Goal: Task Accomplishment & Management: Manage account settings

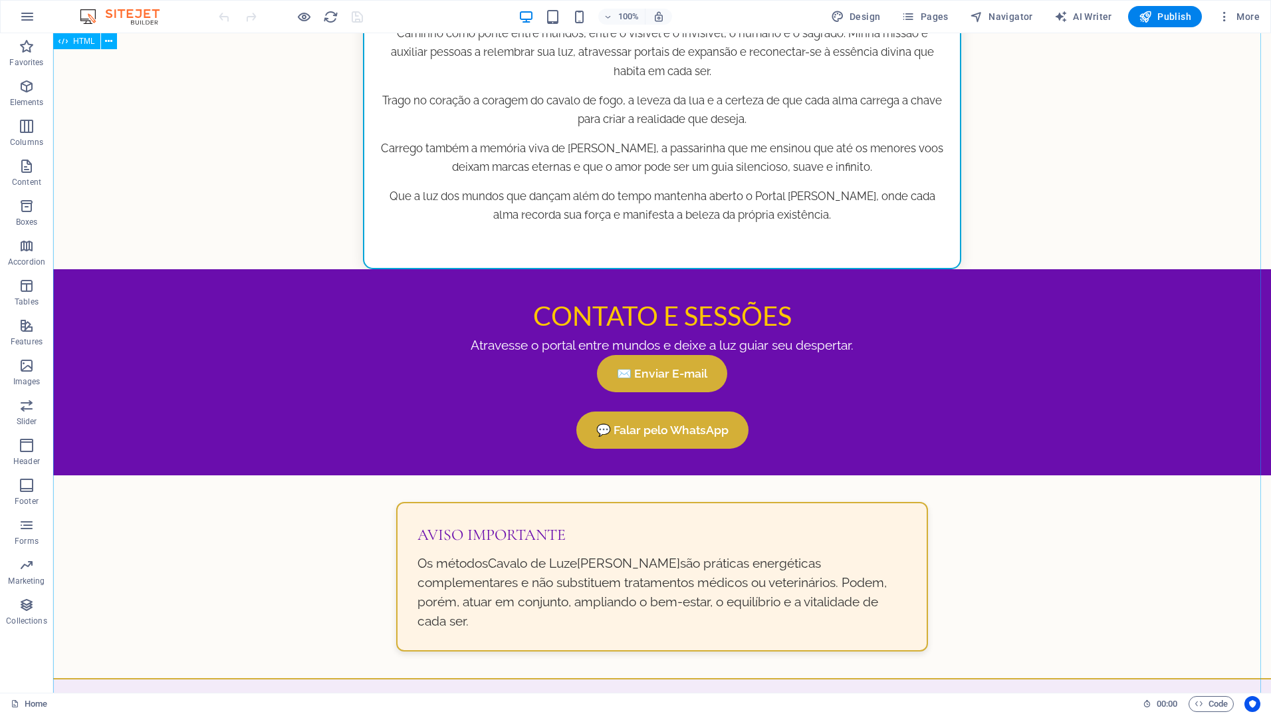
scroll to position [1398, 0]
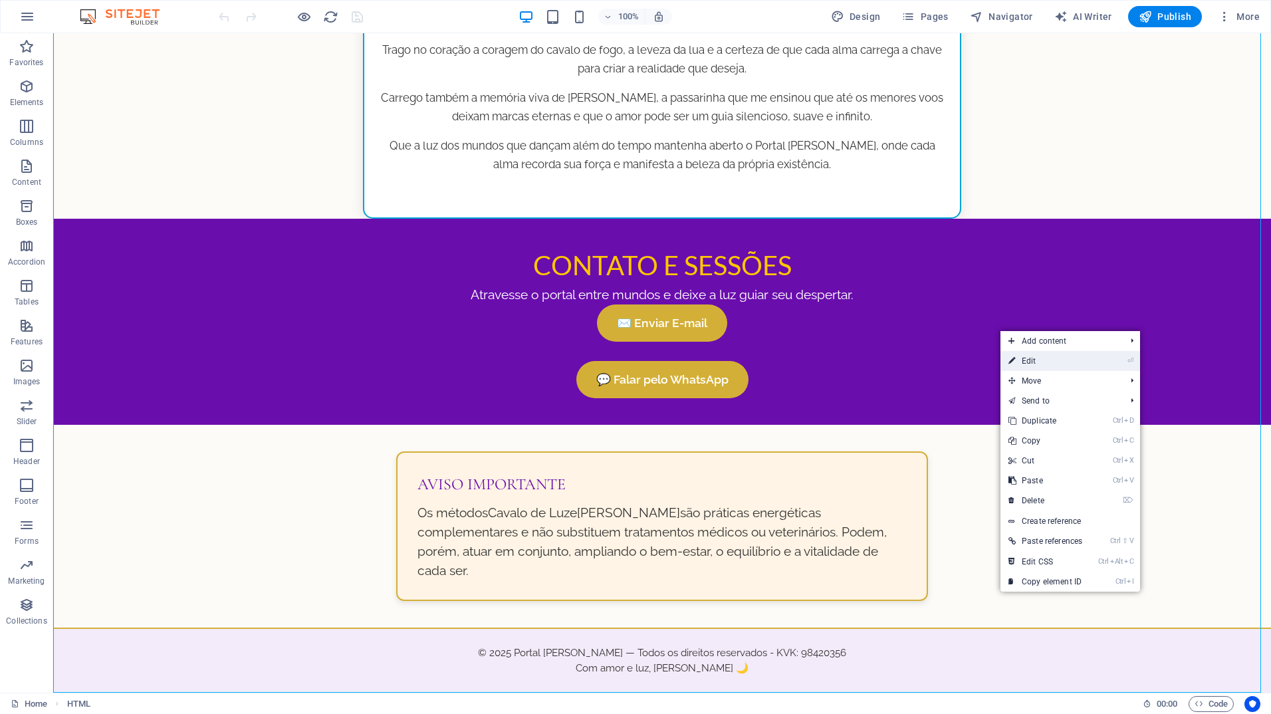
click at [1034, 360] on link "⏎ Edit" at bounding box center [1045, 361] width 90 height 20
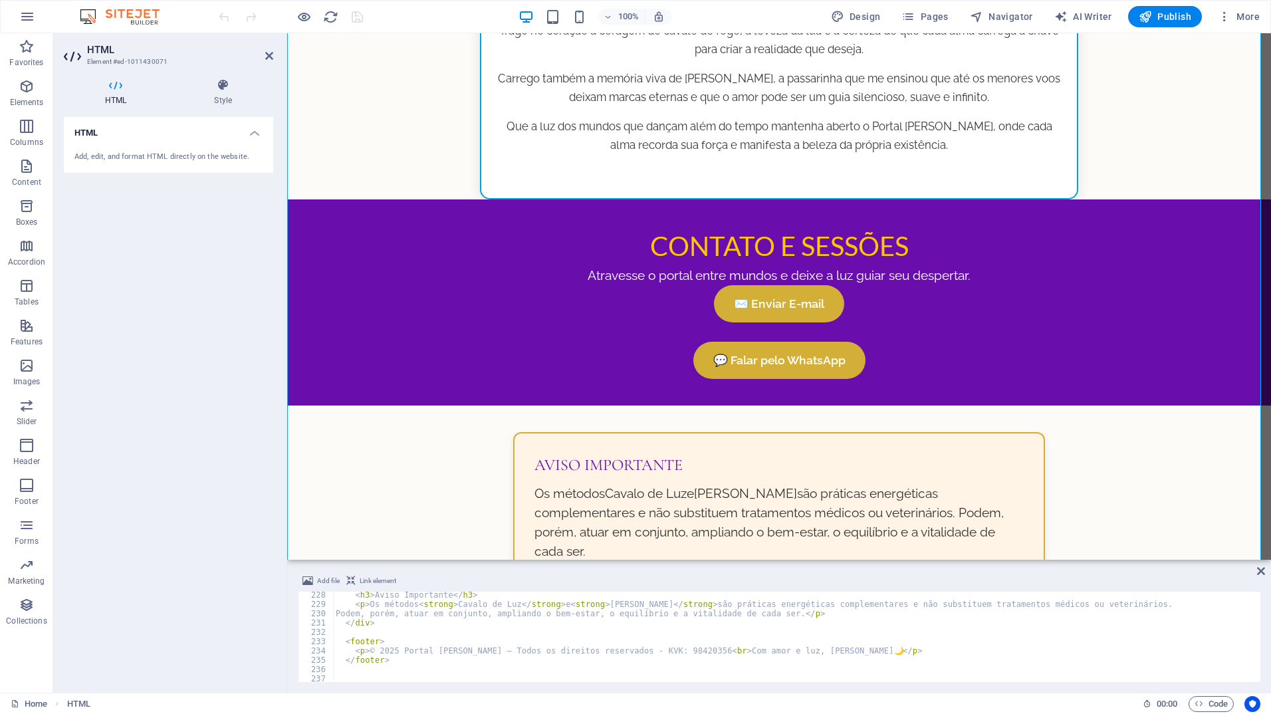
scroll to position [2164, 0]
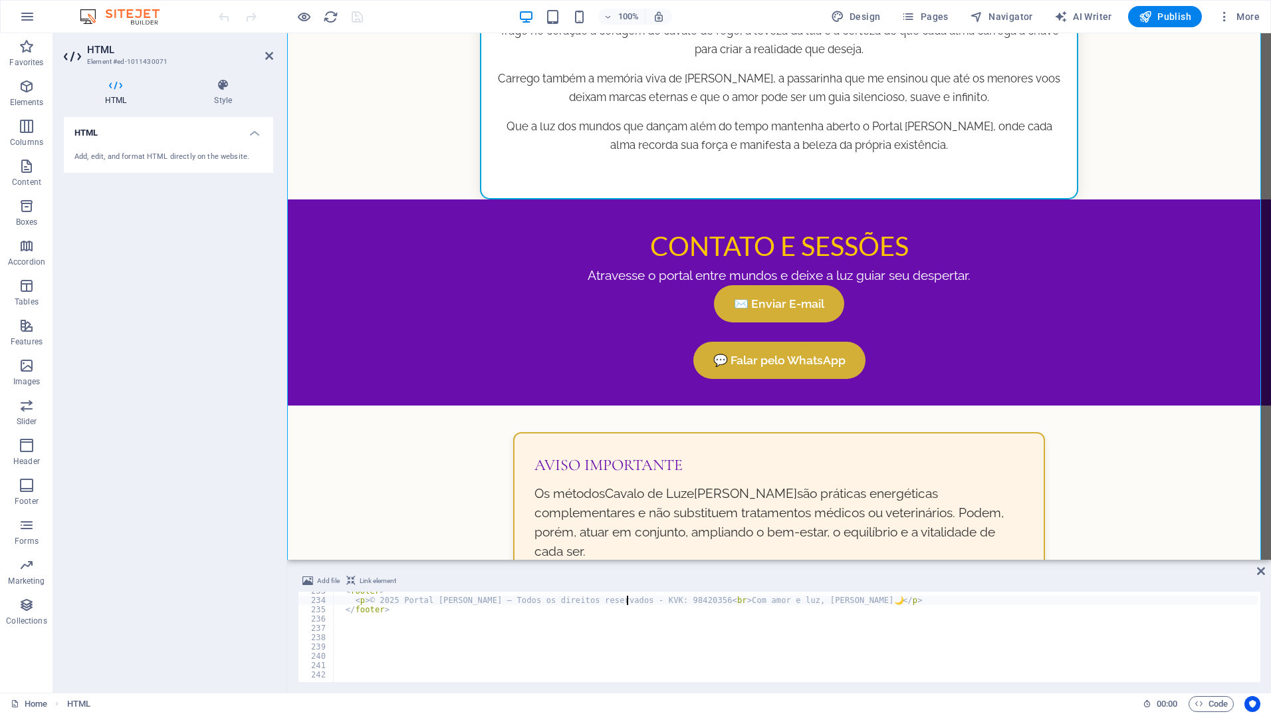
click at [625, 602] on div "< footer > < p > © 2025 Portal Joelma-Luna — Todos os direitos reservados - KVK…" at bounding box center [868, 639] width 1071 height 106
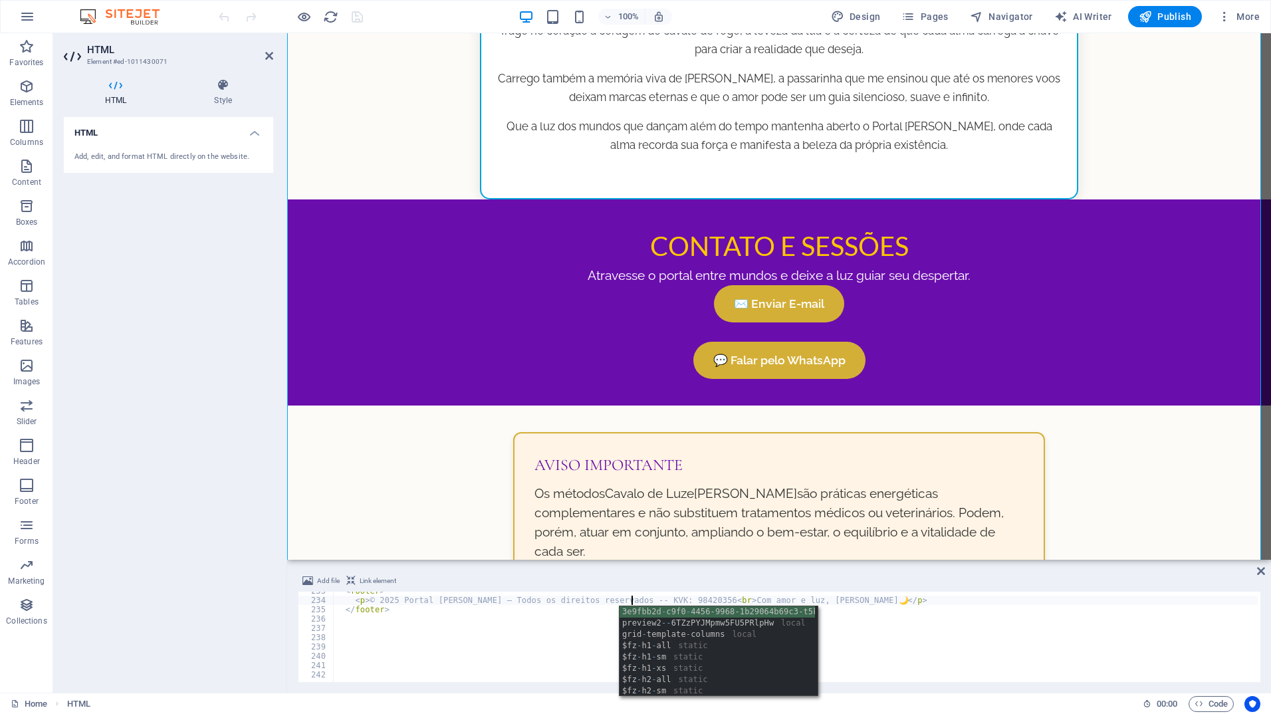
scroll to position [0, 24]
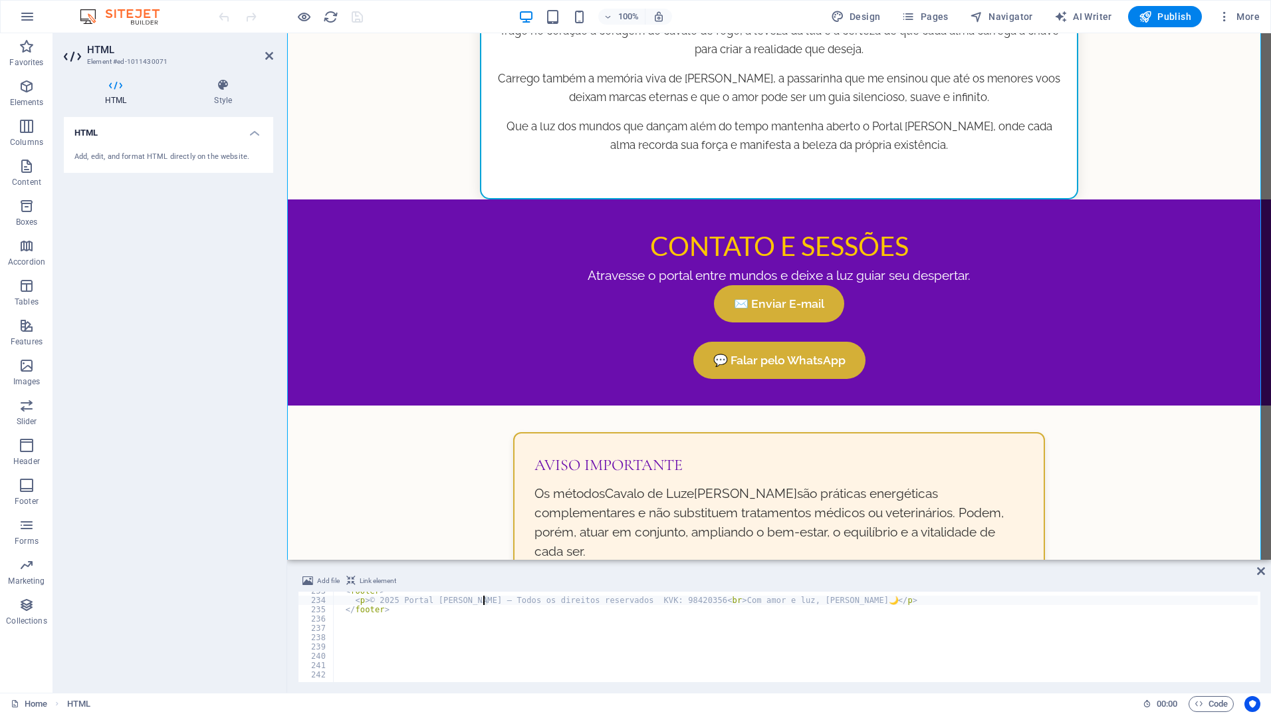
click at [484, 603] on div "< footer > < p > © 2025 Portal Joelma-Luna — Todos os direitos reservados KVK: …" at bounding box center [868, 639] width 1071 height 106
click at [620, 598] on div "< footer > < p > © 2025 Portal Joelma-Luna — Todos os direitos reservados KVK: …" at bounding box center [868, 639] width 1071 height 106
click at [621, 598] on div "< footer > < p > © 2025 Portal Joelma-Luna — Todos os direitos reservados KVK: …" at bounding box center [868, 639] width 1071 height 106
type textarea "<p>© 2025 Portal Joelma-Luna — Todos os direitos reservados — KVK: 98420356 <br…"
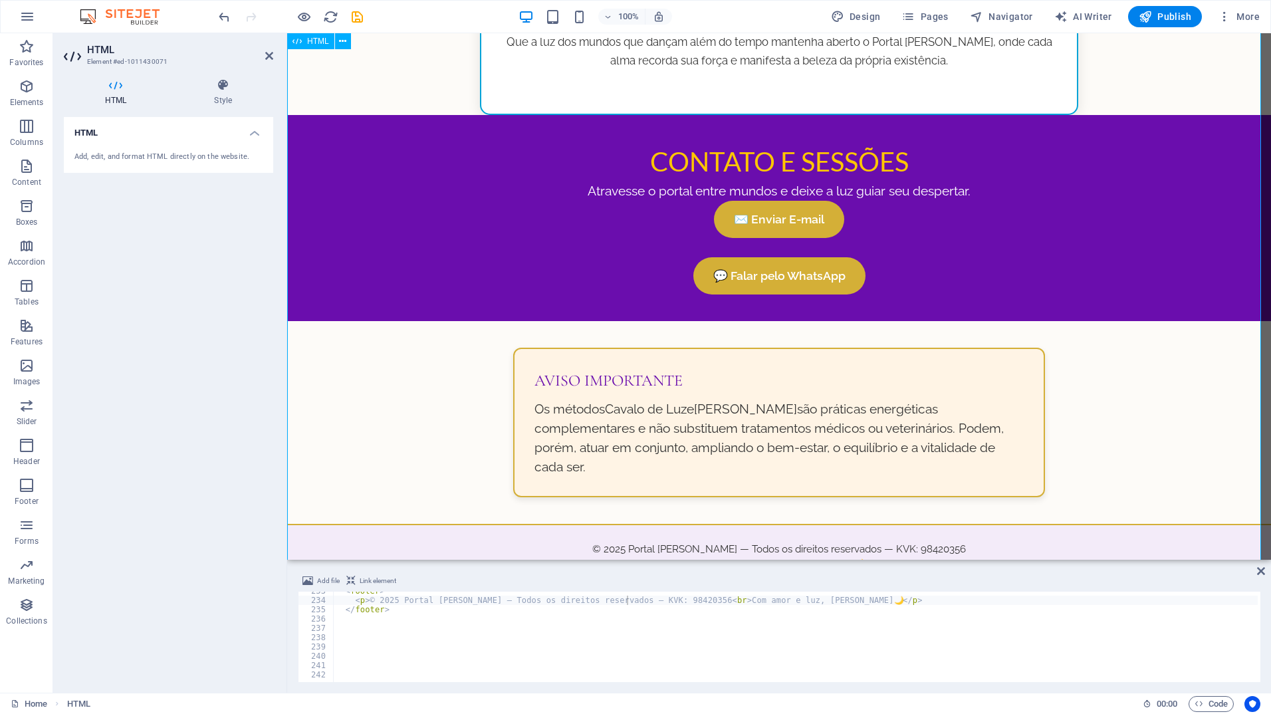
scroll to position [1531, 0]
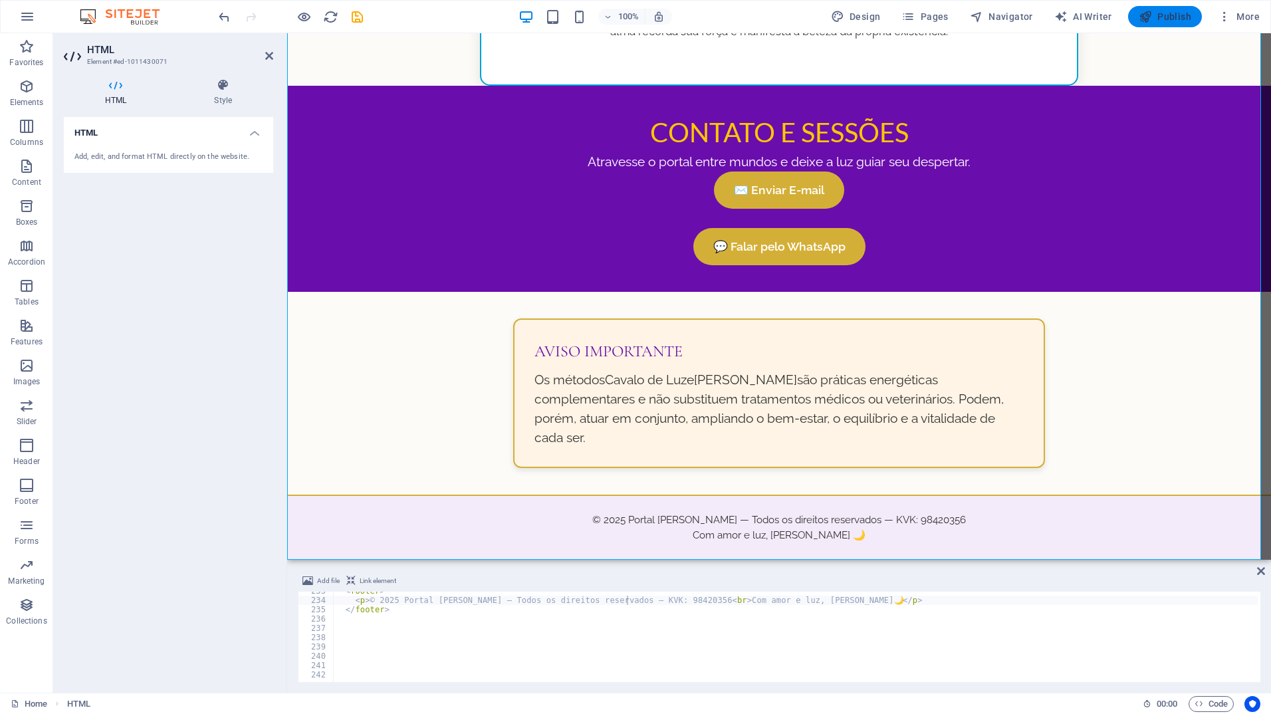
click at [1171, 19] on span "Publish" at bounding box center [1165, 16] width 53 height 13
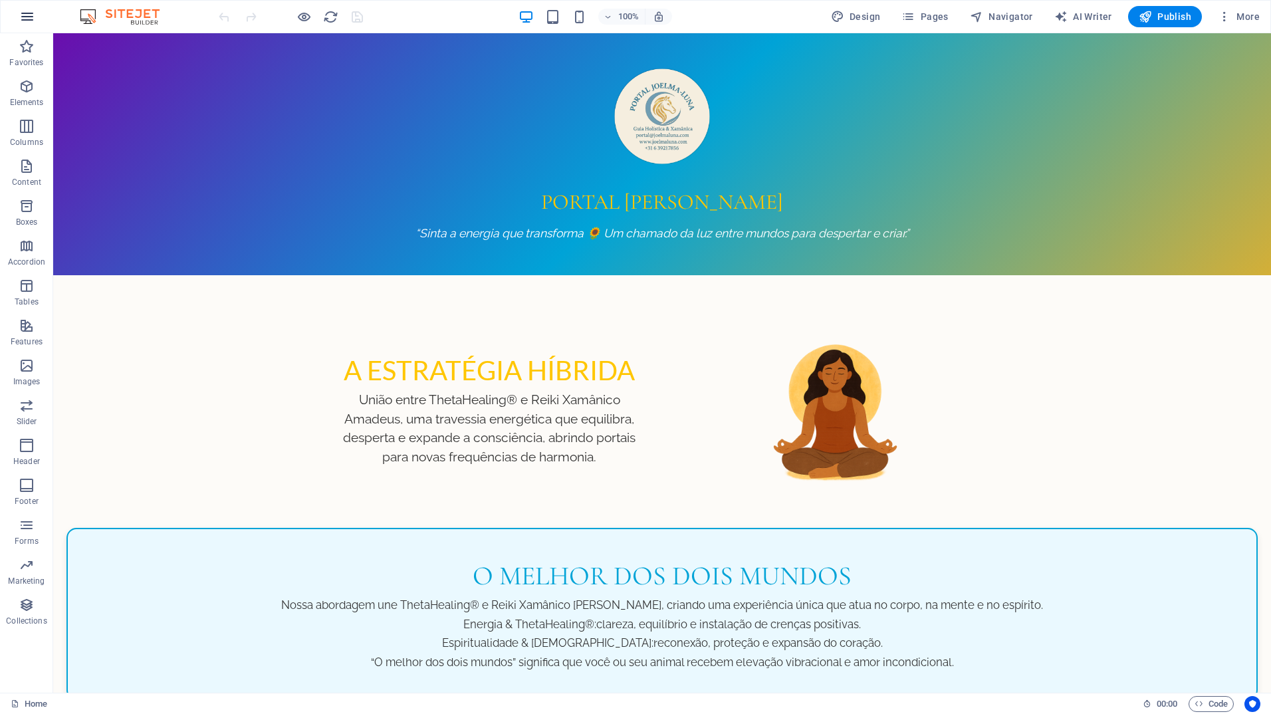
click at [25, 16] on icon "button" at bounding box center [27, 17] width 16 height 16
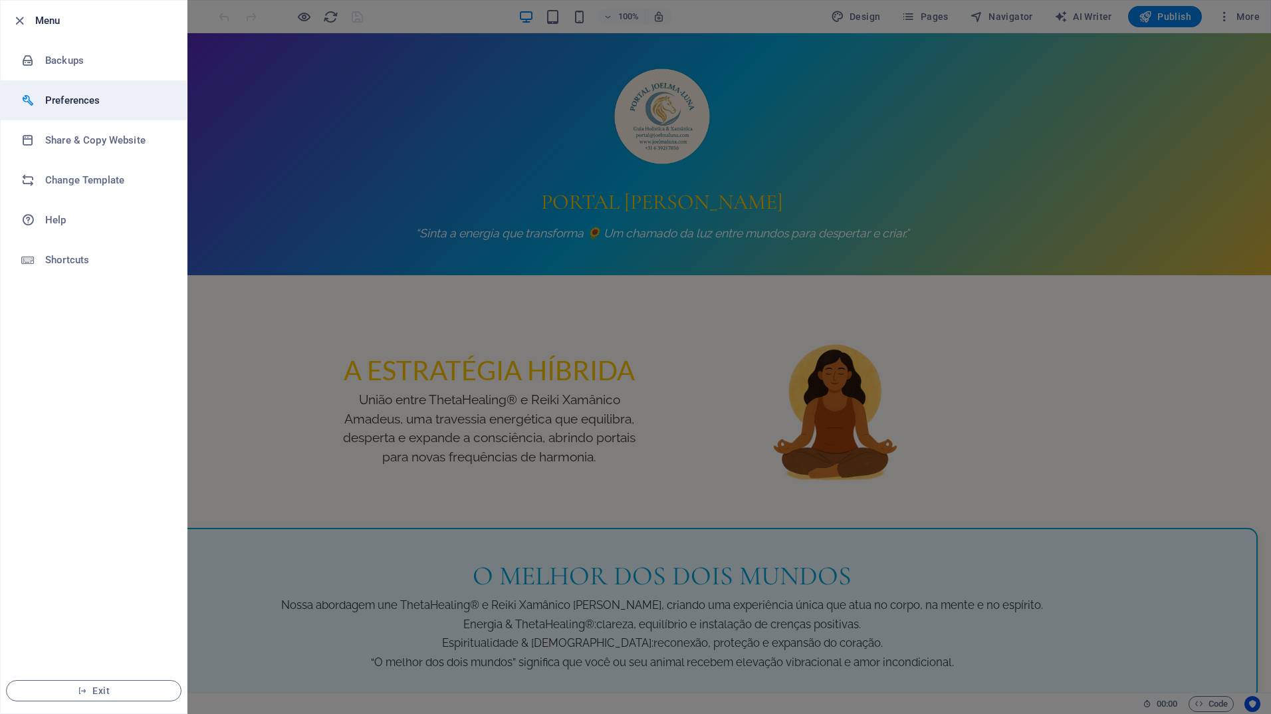
click at [58, 94] on h6 "Preferences" at bounding box center [106, 100] width 123 height 16
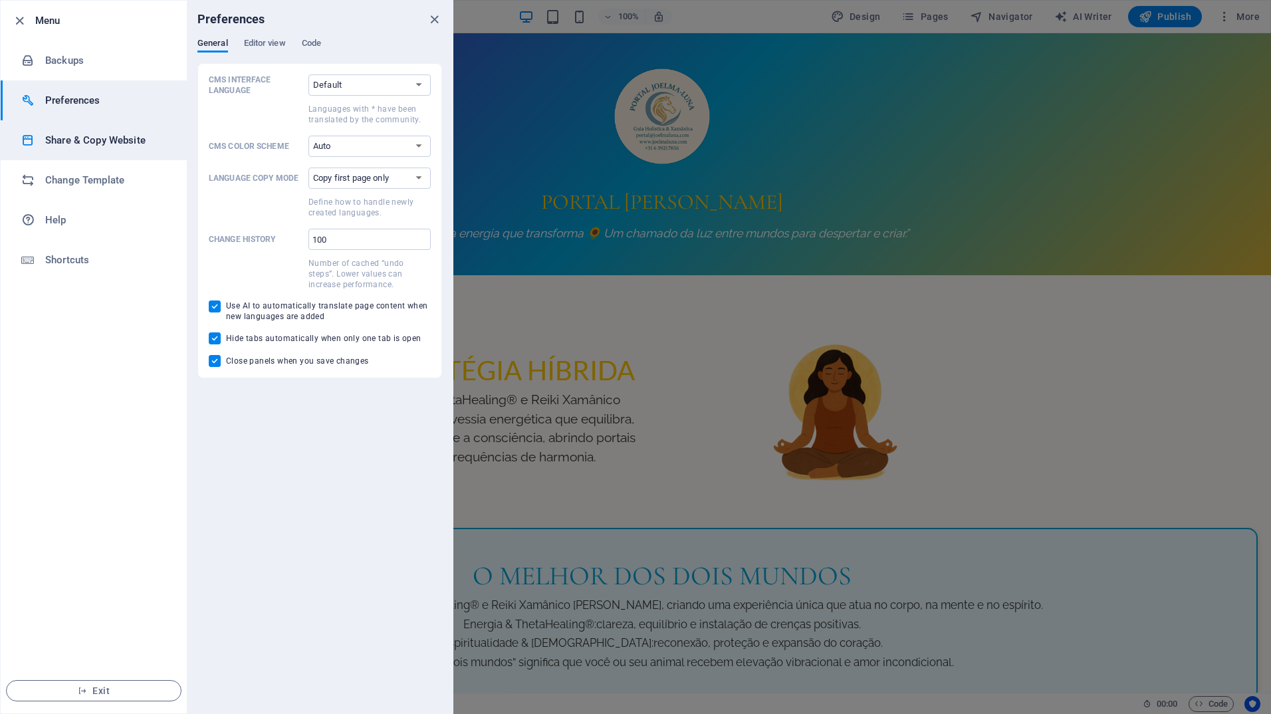
click at [96, 140] on h6 "Share & Copy Website" at bounding box center [106, 140] width 123 height 16
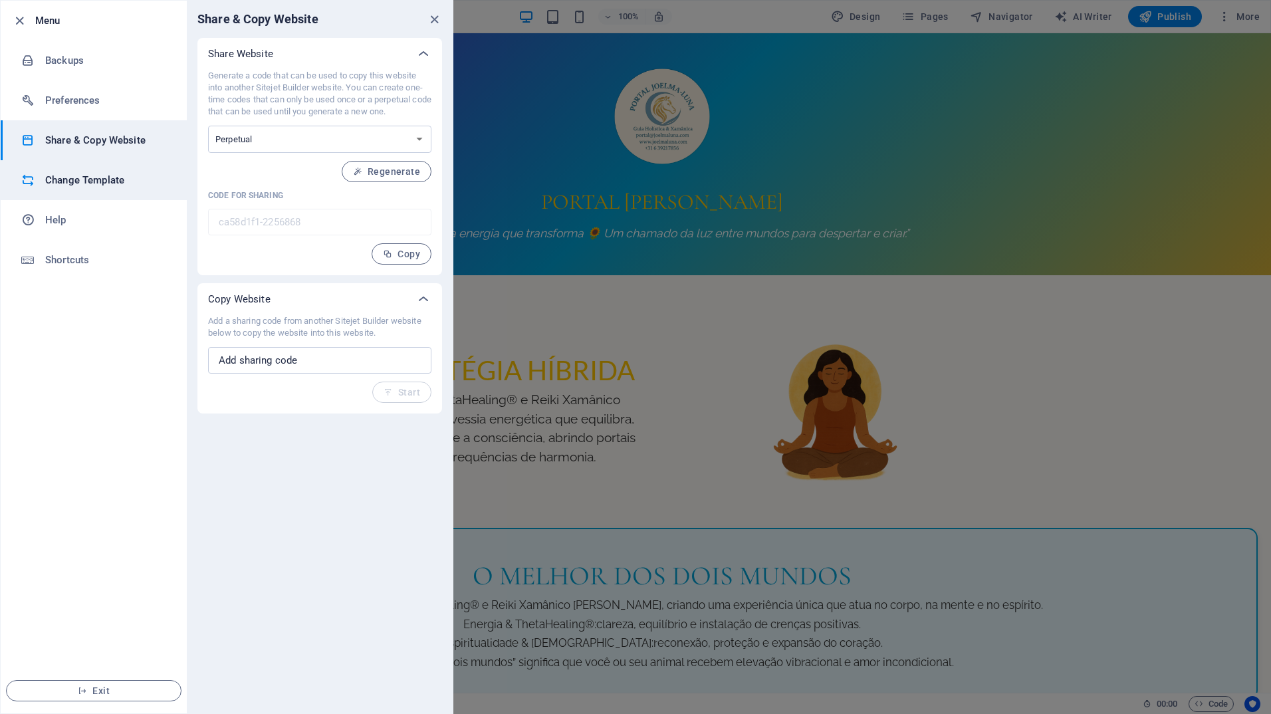
click at [58, 175] on h6 "Change Template" at bounding box center [106, 180] width 123 height 16
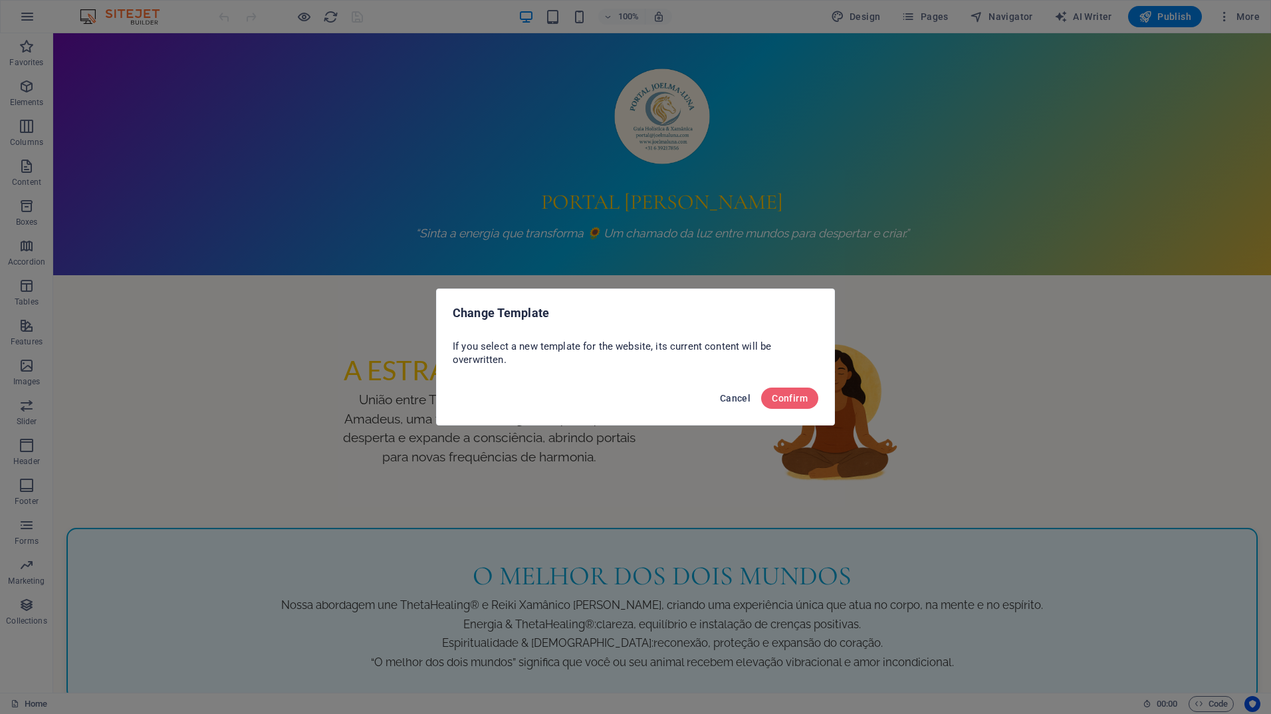
drag, startPoint x: 738, startPoint y: 398, endPoint x: 687, endPoint y: 365, distance: 61.6
click at [738, 398] on span "Cancel" at bounding box center [735, 398] width 31 height 11
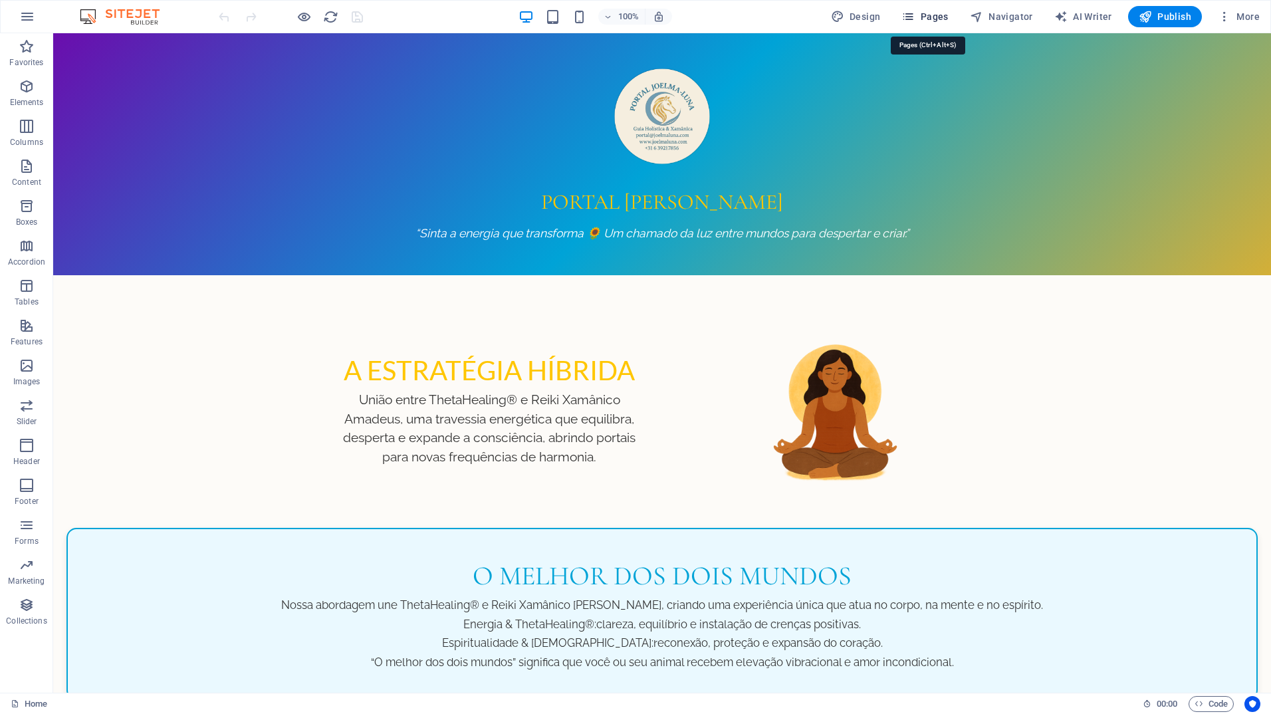
click at [911, 19] on icon "button" at bounding box center [907, 16] width 13 height 13
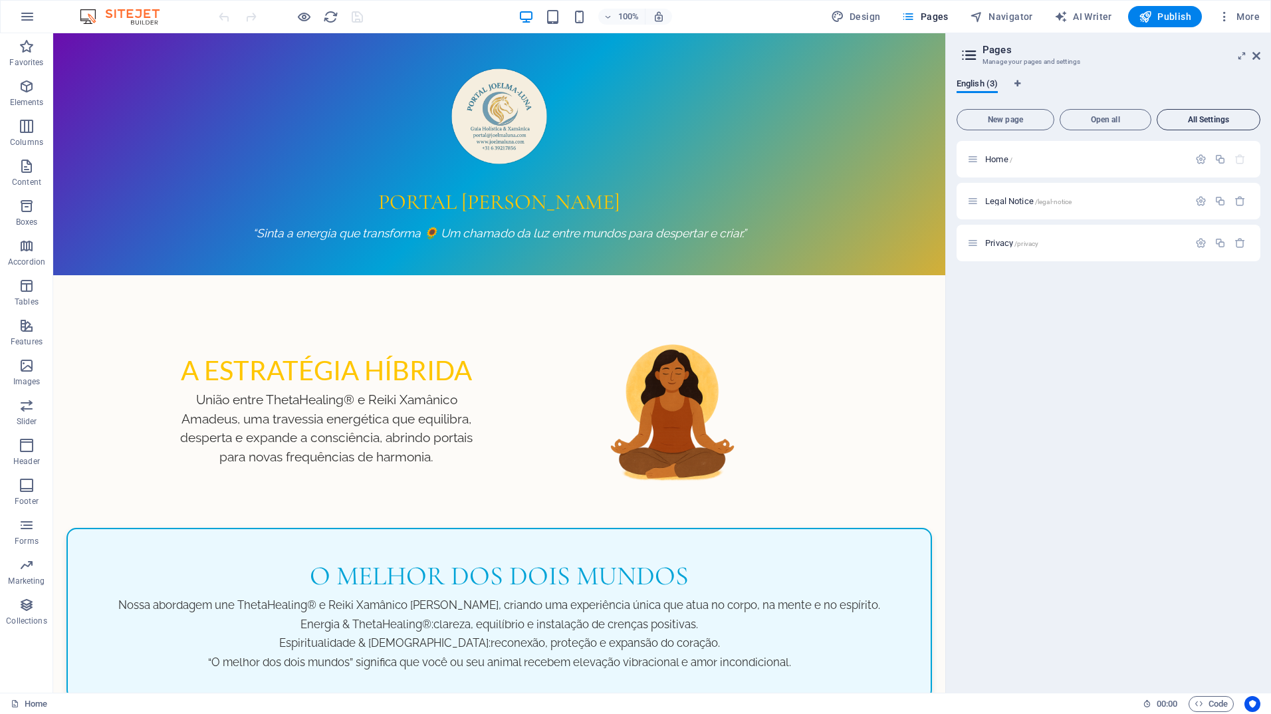
click at [1194, 117] on span "All Settings" at bounding box center [1209, 120] width 92 height 8
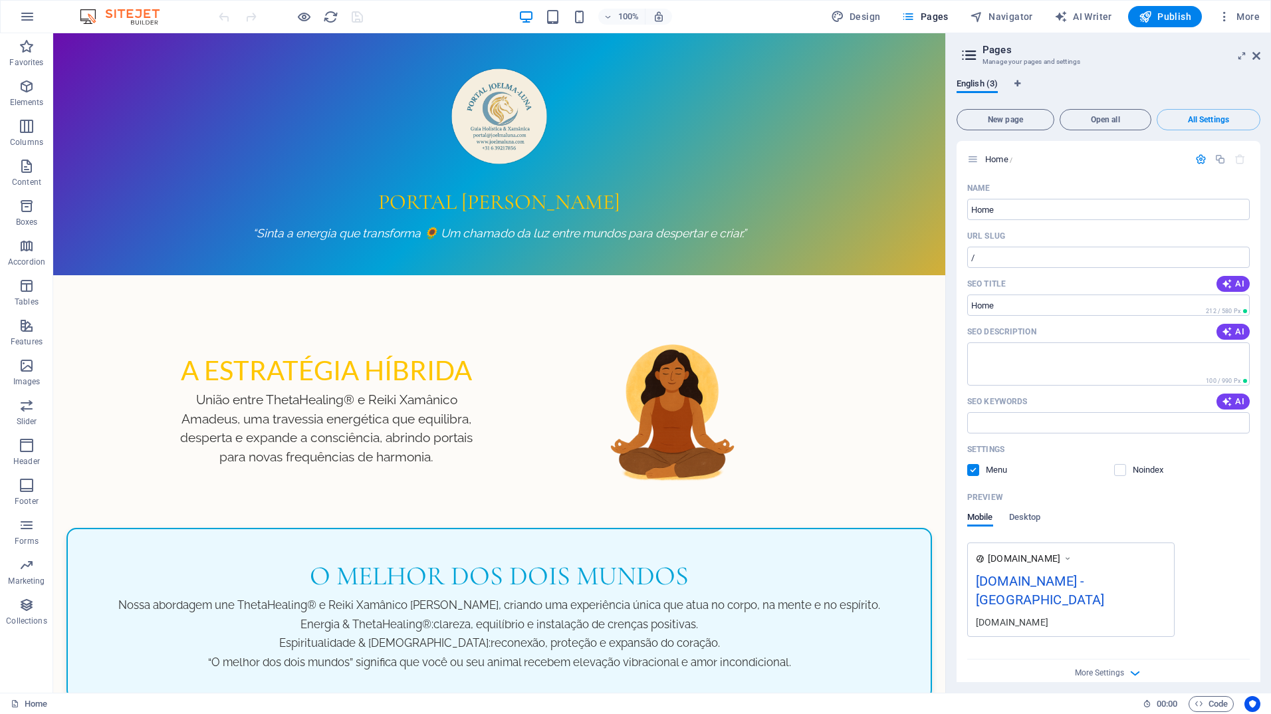
click at [964, 53] on icon at bounding box center [969, 55] width 20 height 19
click at [972, 53] on icon at bounding box center [969, 55] width 20 height 19
click at [1142, 62] on h3 "Manage your pages and settings" at bounding box center [1107, 62] width 251 height 12
click at [1226, 16] on icon "button" at bounding box center [1224, 16] width 13 height 13
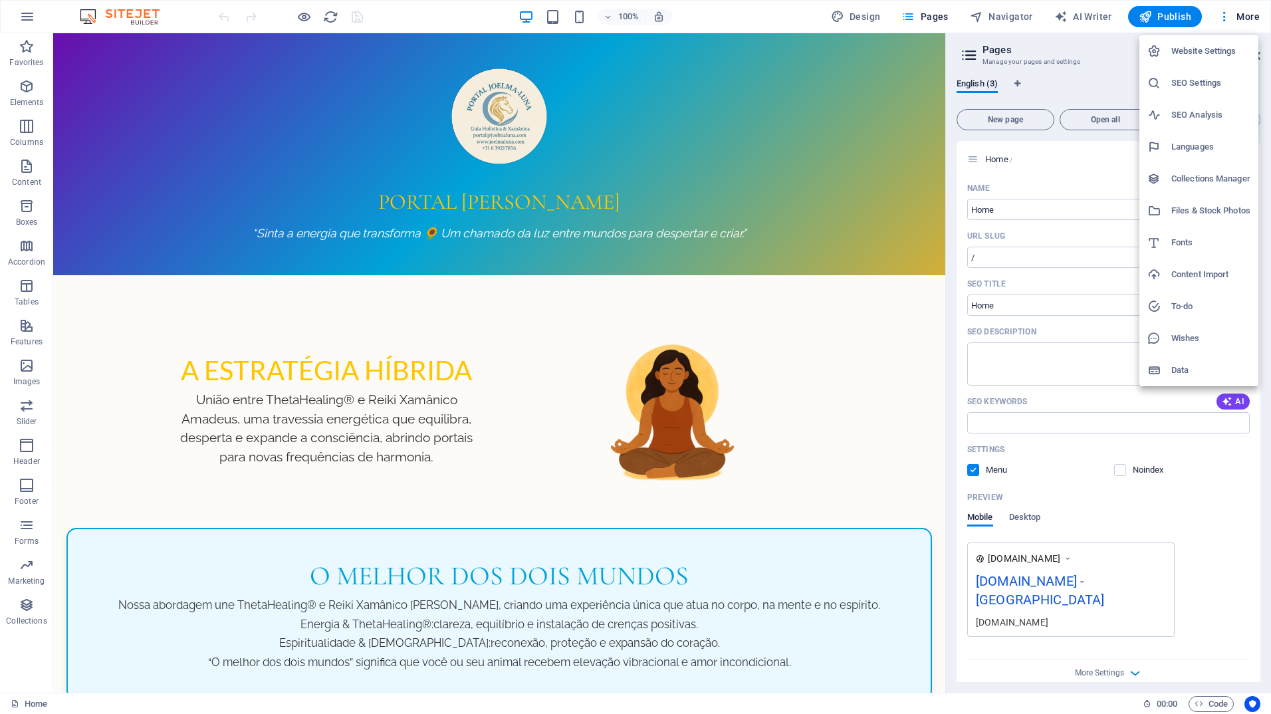
click at [1216, 45] on h6 "Website Settings" at bounding box center [1210, 51] width 79 height 16
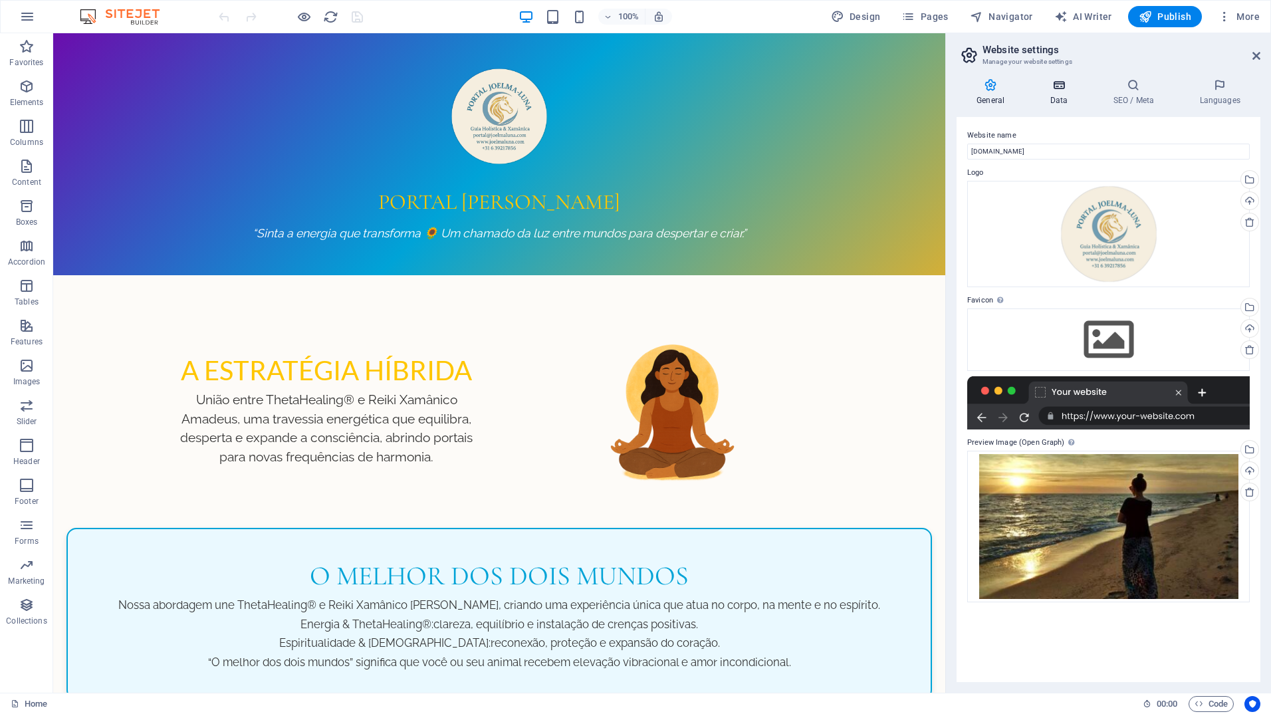
click at [1060, 90] on icon at bounding box center [1059, 84] width 58 height 13
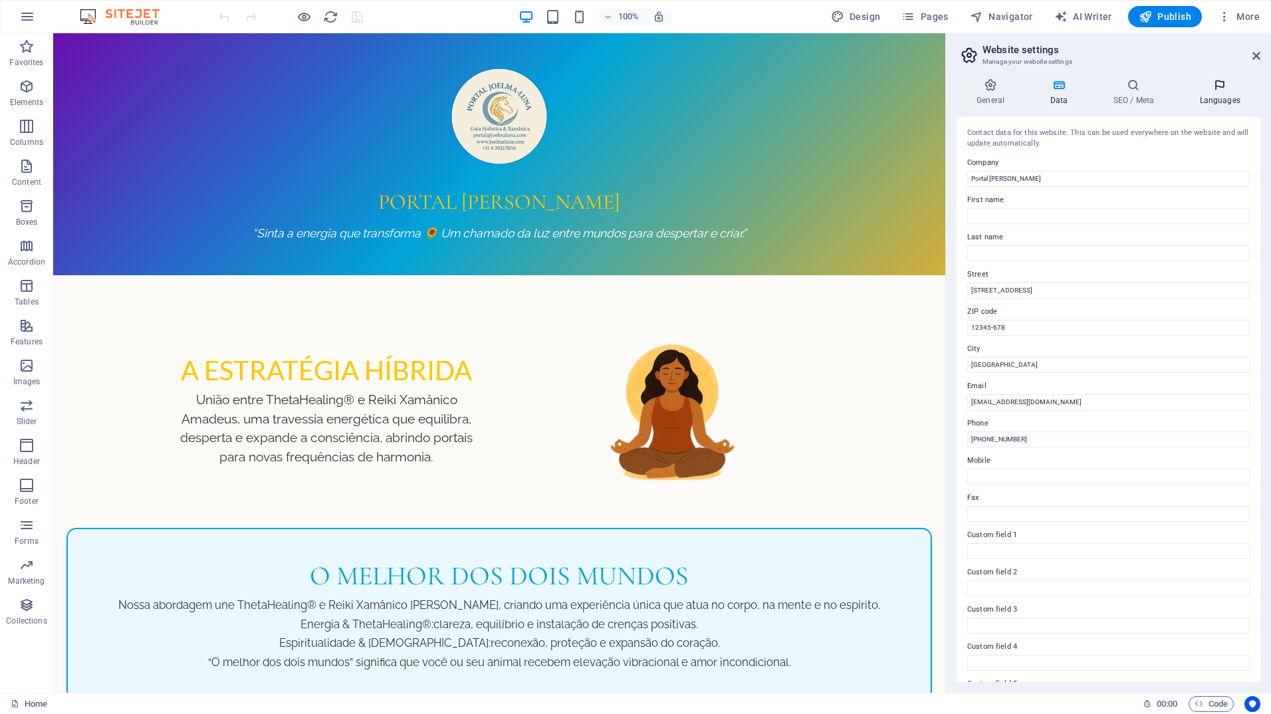
click at [1210, 98] on h4 "Languages" at bounding box center [1219, 92] width 81 height 28
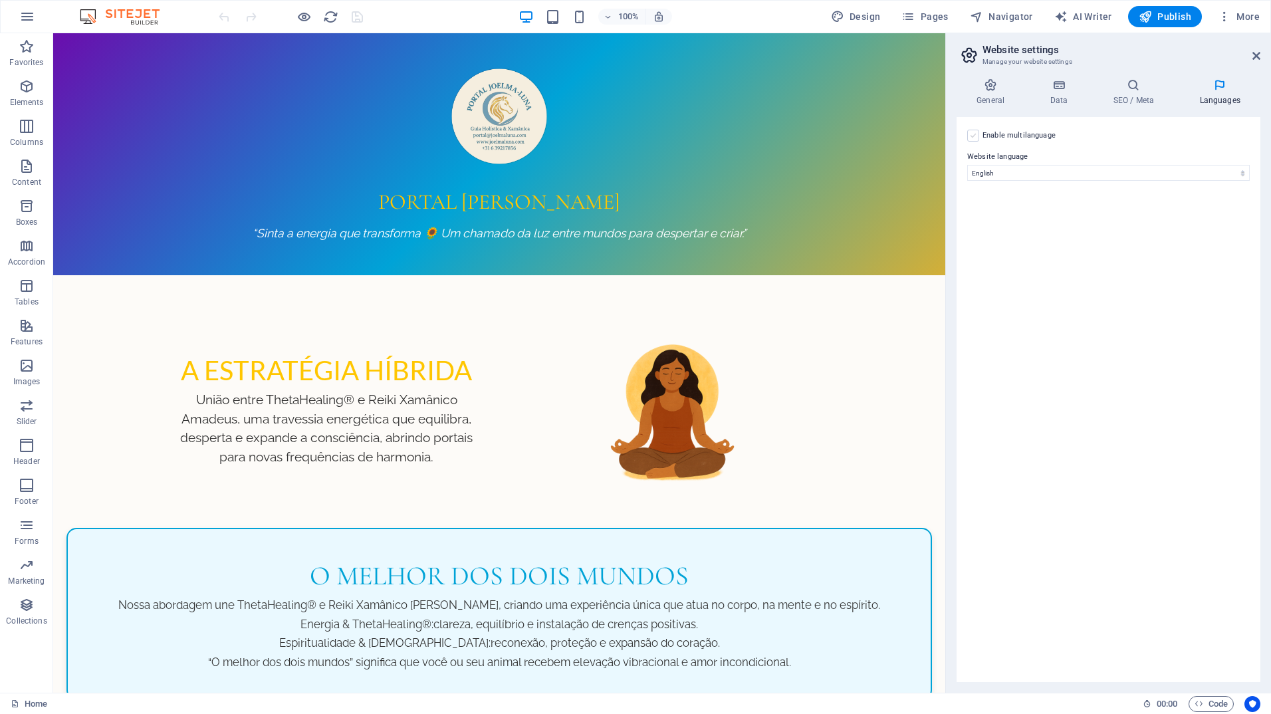
click at [974, 138] on label at bounding box center [973, 136] width 12 height 12
click at [0, 0] on input "Enable multilanguage To disable multilanguage delete all languages until only o…" at bounding box center [0, 0] width 0 height 0
click at [1143, 237] on select "Abkhazian Afar Afrikaans Akan Albanian Amharic Arabic Aragonese Armenian Assame…" at bounding box center [1108, 237] width 221 height 16
click at [1081, 233] on select "Abkhazian Afar Afrikaans Akan Albanian Amharic Arabic Aragonese Armenian Assame…" at bounding box center [1108, 237] width 221 height 16
select select "39"
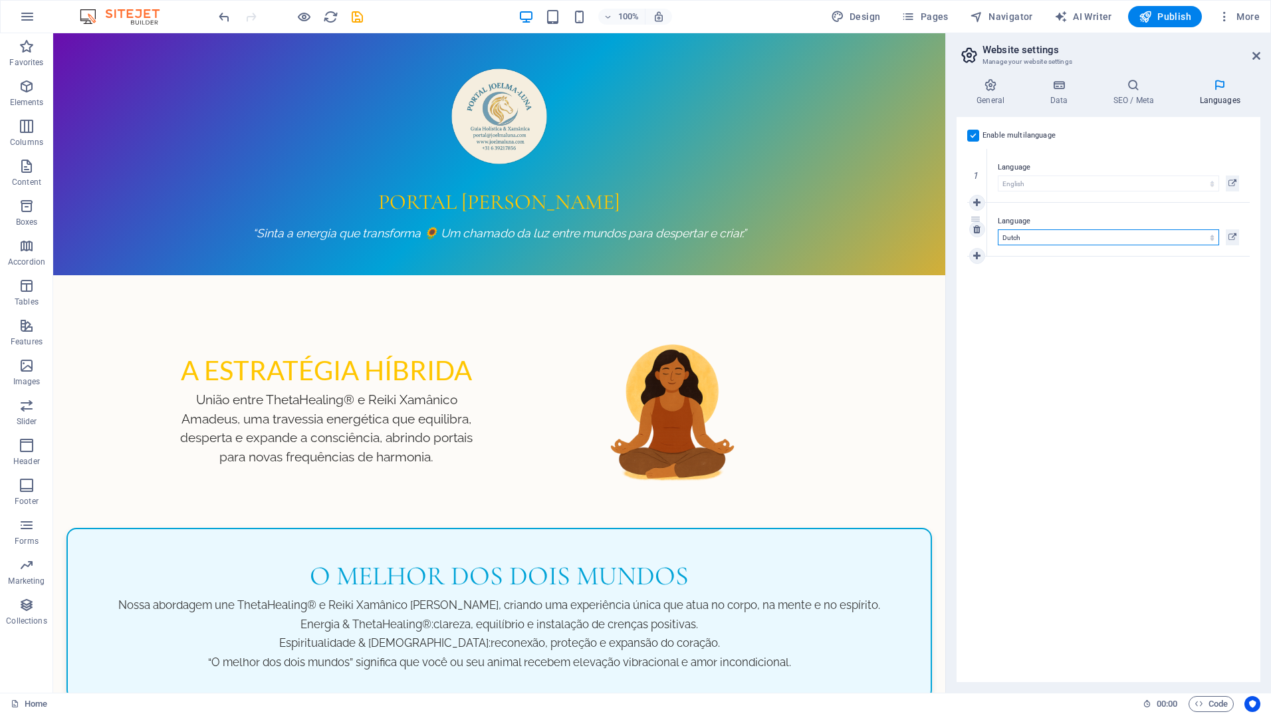
click at [998, 229] on select "Abkhazian Afar Afrikaans Akan Albanian Amharic Arabic Aragonese Armenian Assame…" at bounding box center [1108, 237] width 221 height 16
click at [978, 203] on icon at bounding box center [976, 202] width 7 height 9
select select
select select "39"
click at [1061, 233] on select "Abkhazian Afar Afrikaans Akan Albanian Amharic Arabic Aragonese Armenian Assame…" at bounding box center [1108, 237] width 221 height 16
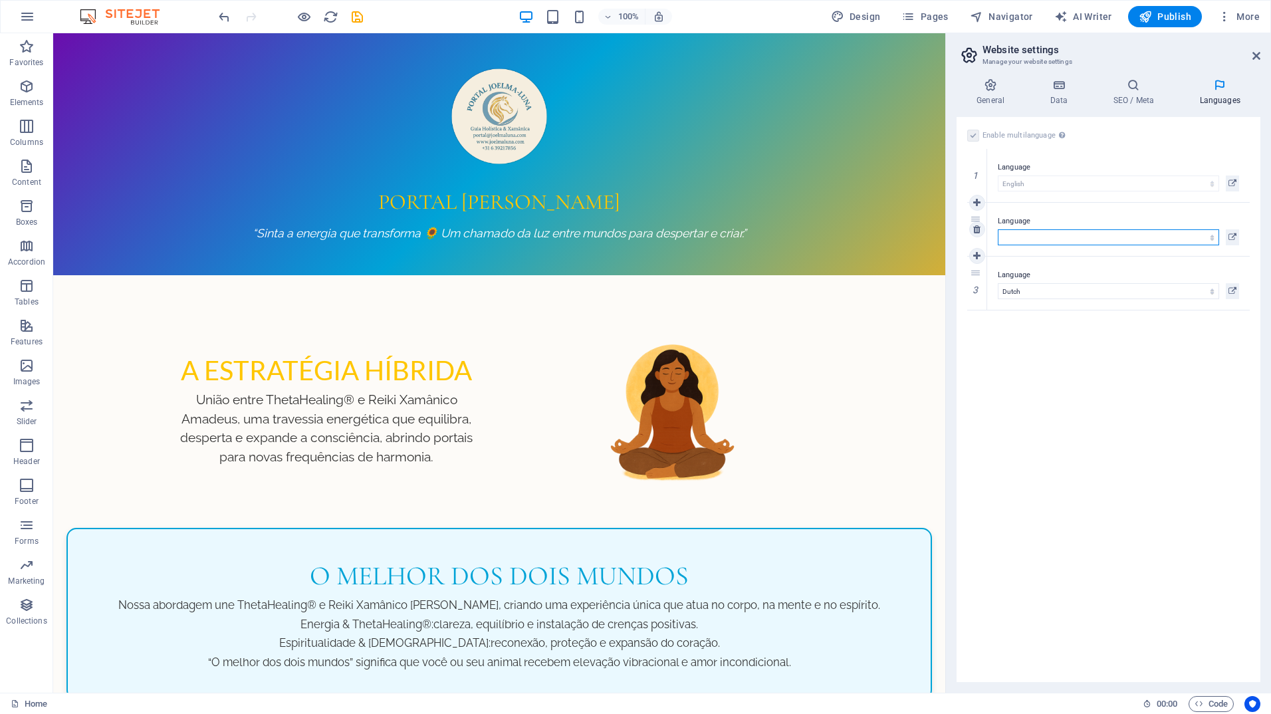
select select "128"
click at [998, 229] on select "Abkhazian Afar Afrikaans Akan Albanian Amharic Arabic Aragonese Armenian Assame…" at bounding box center [1108, 237] width 221 height 16
click at [1135, 85] on icon at bounding box center [1133, 84] width 81 height 13
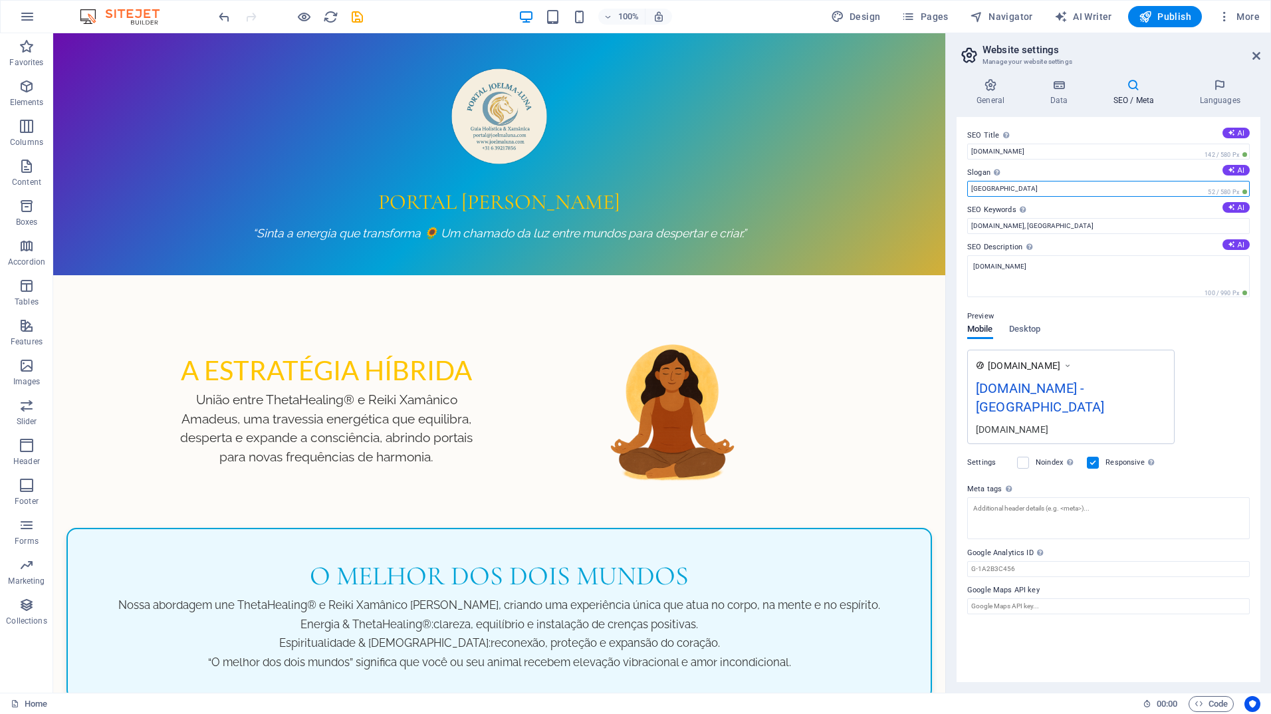
drag, startPoint x: 991, startPoint y: 188, endPoint x: 966, endPoint y: 189, distance: 25.3
click at [966, 189] on div "SEO Title The title of your website - make it something that stands out in sear…" at bounding box center [1109, 399] width 304 height 565
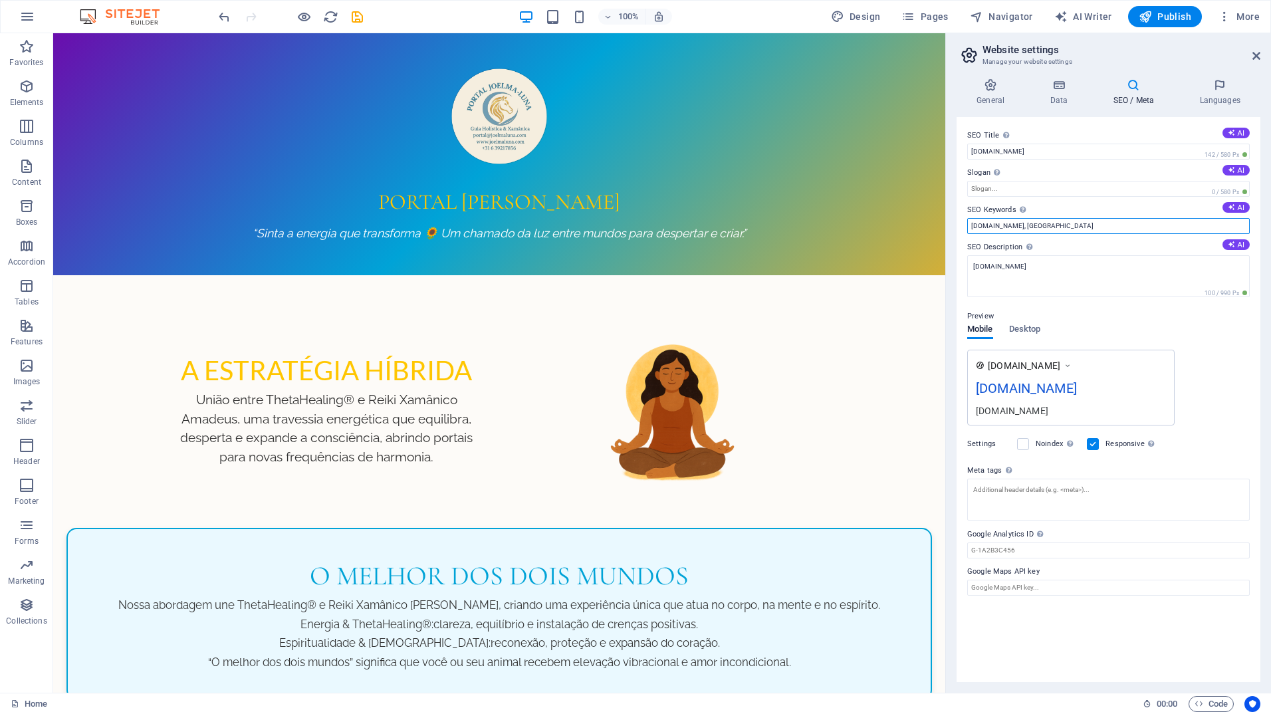
click at [1048, 223] on input "[DOMAIN_NAME], [GEOGRAPHIC_DATA]" at bounding box center [1108, 226] width 282 height 16
click at [1050, 228] on input "[DOMAIN_NAME], spiritueel,spirituele" at bounding box center [1108, 226] width 282 height 16
click at [1115, 227] on input "[DOMAIN_NAME], spiritueel, spirituele" at bounding box center [1108, 226] width 282 height 16
click at [1084, 228] on input "[DOMAIN_NAME], spiritueel, spirituele, healing," at bounding box center [1108, 226] width 282 height 16
drag, startPoint x: 1086, startPoint y: 228, endPoint x: 1099, endPoint y: 205, distance: 25.9
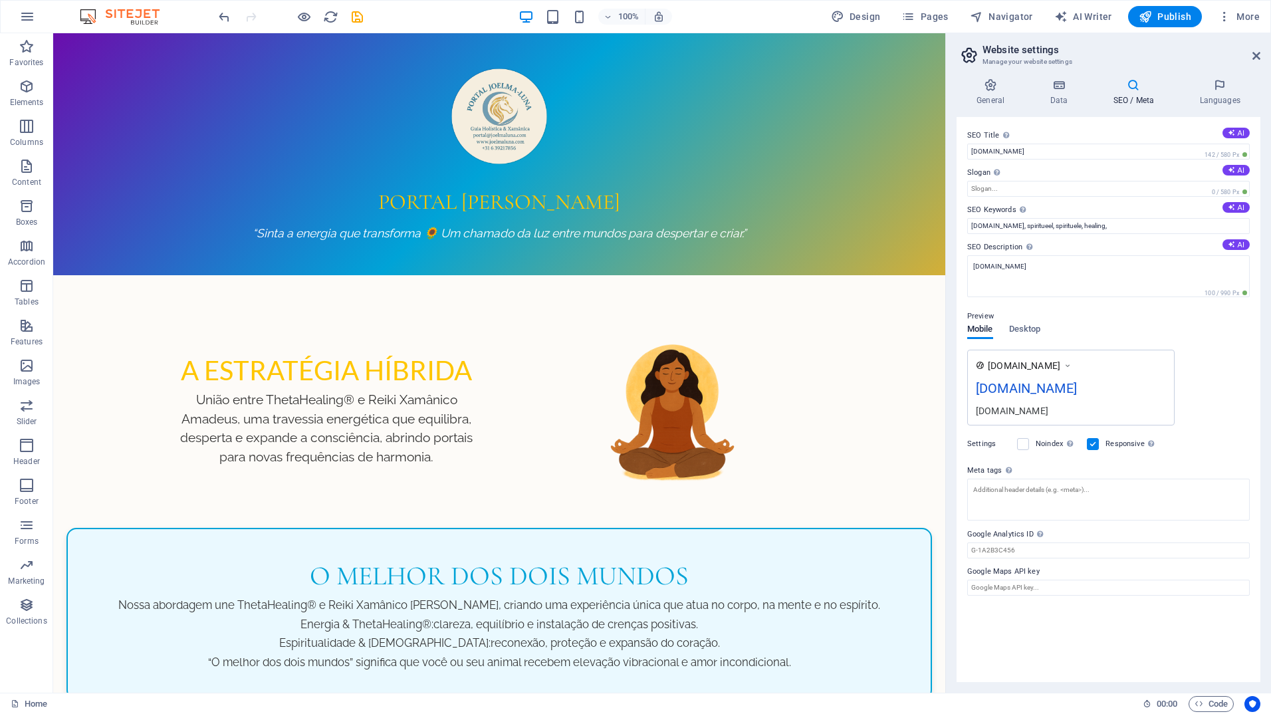
click at [1099, 205] on label "SEO Keywords Comma-separated list of keywords representing your website. AI" at bounding box center [1108, 210] width 282 height 16
click at [1099, 218] on input "[DOMAIN_NAME], spiritueel, spirituele, healing," at bounding box center [1108, 226] width 282 height 16
click at [1111, 227] on input "[DOMAIN_NAME], spiritueel, spirituele, healing," at bounding box center [1108, 226] width 282 height 16
click at [1022, 225] on input "[DOMAIN_NAME], spiritueel, spirituele, healing," at bounding box center [1108, 226] width 282 height 16
click at [1137, 227] on input "[DOMAIN_NAME], joelma, spiritueel, spirituele, healing," at bounding box center [1108, 226] width 282 height 16
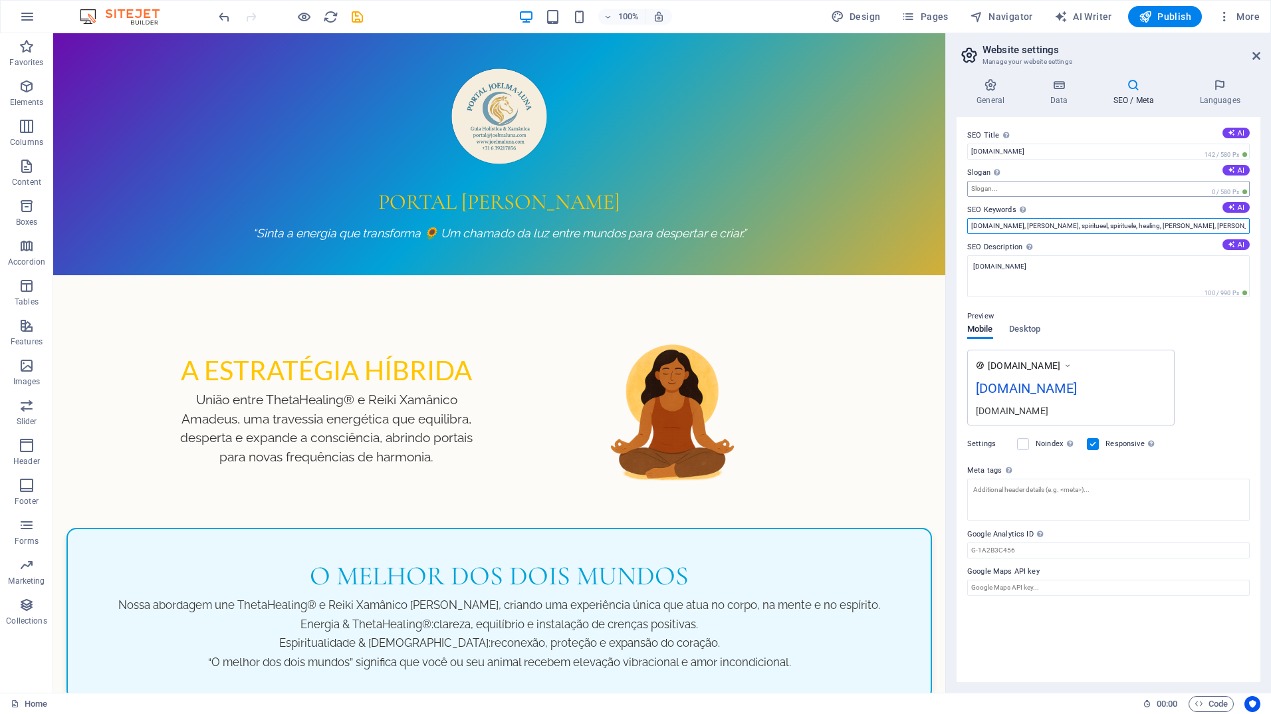
type input "[DOMAIN_NAME], [PERSON_NAME], spiritueel, spirituele, healing, [PERSON_NAME], […"
click at [1099, 189] on input "Slogan The slogan of your website. AI" at bounding box center [1108, 189] width 282 height 16
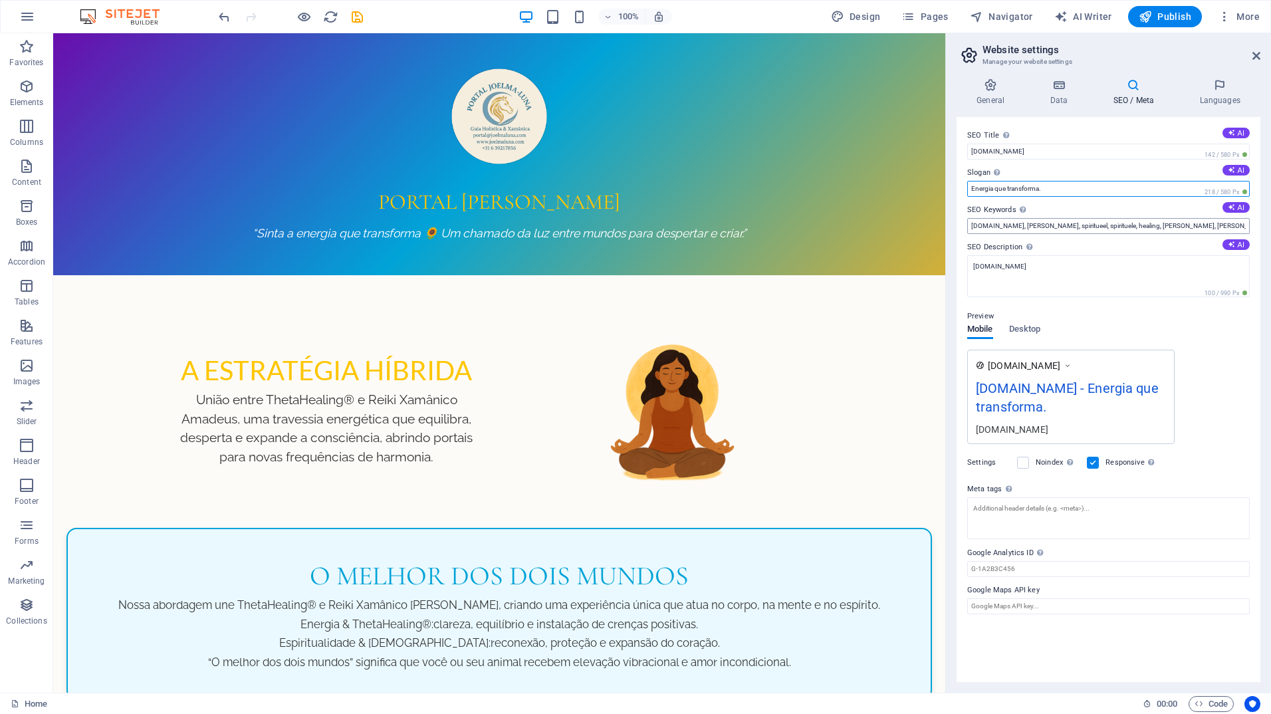
type input "Energia que transforma."
click at [1245, 227] on input "[DOMAIN_NAME], [PERSON_NAME], spiritueel, spirituele, healing, [PERSON_NAME], […" at bounding box center [1108, 226] width 282 height 16
type input "[DOMAIN_NAME], joelma, spiritueel, spirituele, healing, [PERSON_NAME], [PERSON_…"
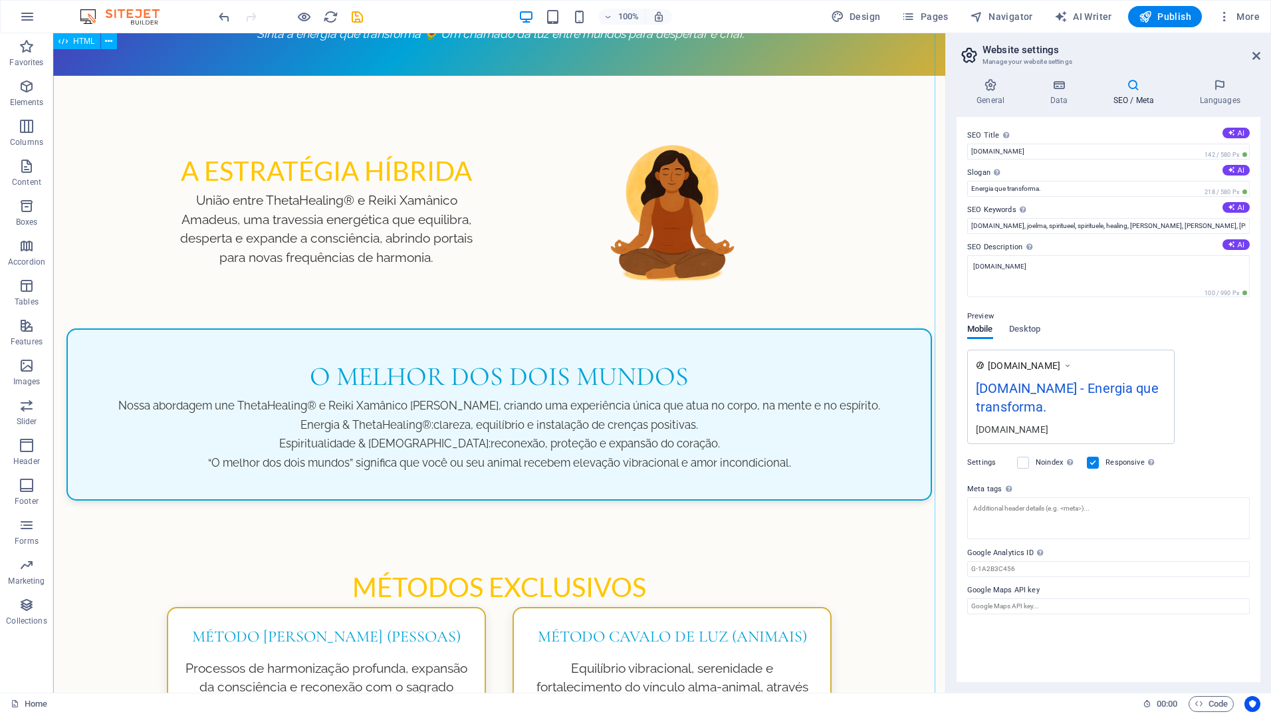
scroll to position [266, 0]
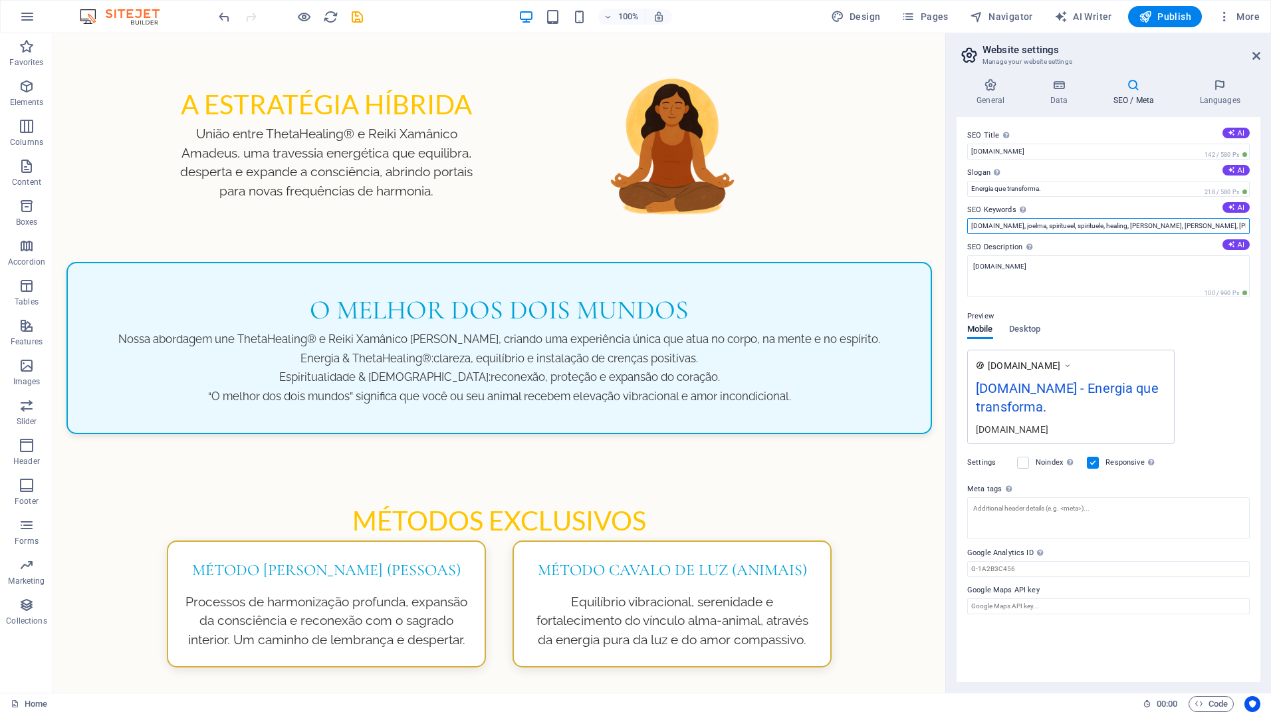
click at [1246, 225] on input "[DOMAIN_NAME], joelma, spiritueel, spirituele, healing, [PERSON_NAME], [PERSON_…" at bounding box center [1108, 226] width 282 height 16
click at [1244, 225] on input "[DOMAIN_NAME], joelma, spiritueel, spirituele, healing, [PERSON_NAME], [PERSON_…" at bounding box center [1108, 226] width 282 height 16
click at [972, 187] on input "Energia que transforma." at bounding box center [1108, 189] width 282 height 16
click at [1042, 188] on input ""Energia que transforma." at bounding box center [1108, 189] width 282 height 16
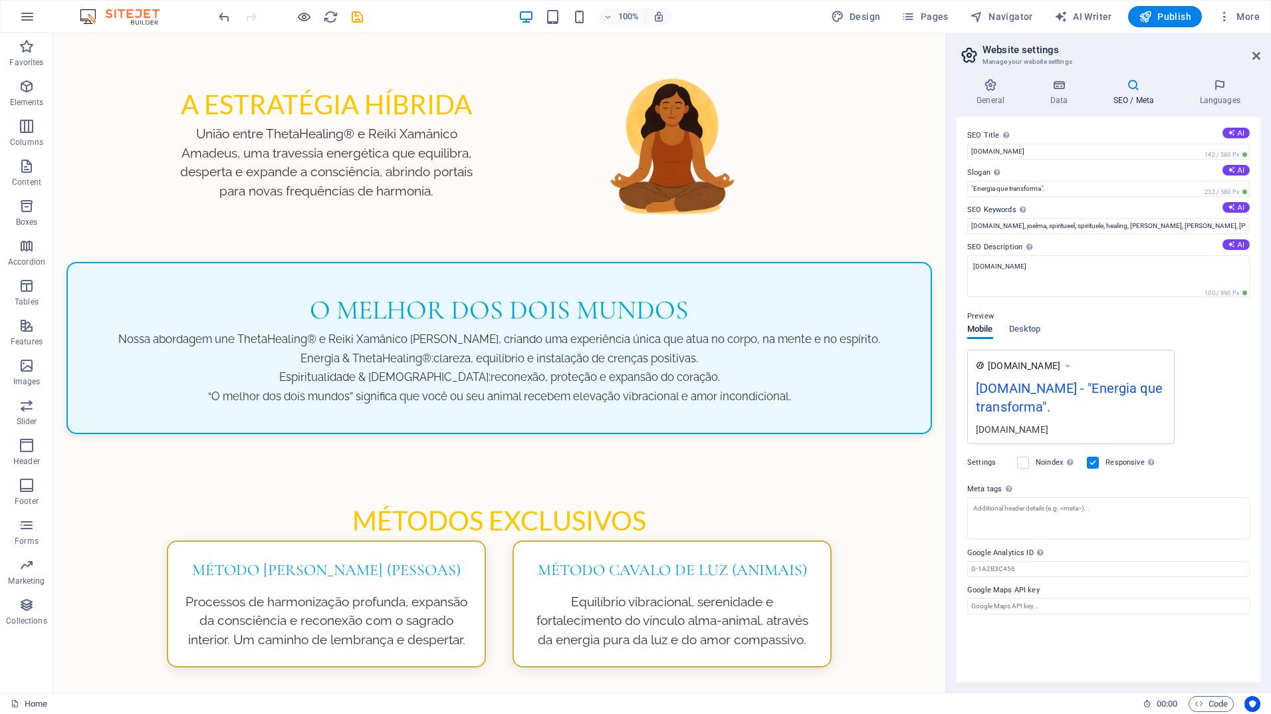
click at [1044, 405] on div "[DOMAIN_NAME] - "Energia que transforma"." at bounding box center [1071, 400] width 190 height 45
click at [1048, 190] on input ""Energia que transforma"." at bounding box center [1108, 189] width 282 height 16
type input ""Energia que transforma.""
click at [1229, 227] on input "[DOMAIN_NAME], joelma, spiritueel, spirituele, healing, [PERSON_NAME], [PERSON_…" at bounding box center [1108, 226] width 282 height 16
click at [1246, 227] on input "[DOMAIN_NAME], joelma, spiritueel, spirituele, healing, [PERSON_NAME], [PERSON_…" at bounding box center [1108, 226] width 282 height 16
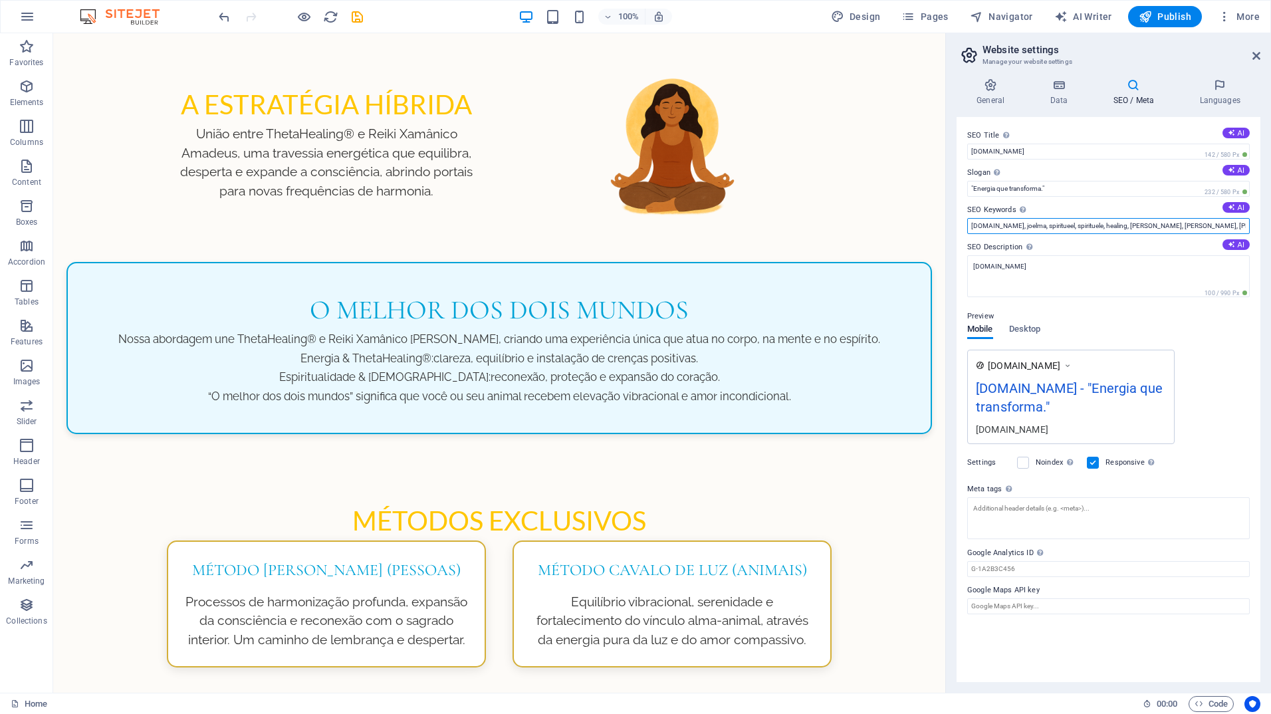
click at [1246, 226] on input "[DOMAIN_NAME], joelma, spiritueel, spirituele, healing, [PERSON_NAME], [PERSON_…" at bounding box center [1108, 226] width 282 height 16
click at [1243, 227] on input "[DOMAIN_NAME], joelma, spiritueel, spirituele, healing, [PERSON_NAME], [PERSON_…" at bounding box center [1108, 226] width 282 height 16
click at [1057, 227] on input "[DOMAIN_NAME], joelma, spiritueel, spirituele, healing, [PERSON_NAME], [PERSON_…" at bounding box center [1108, 226] width 282 height 16
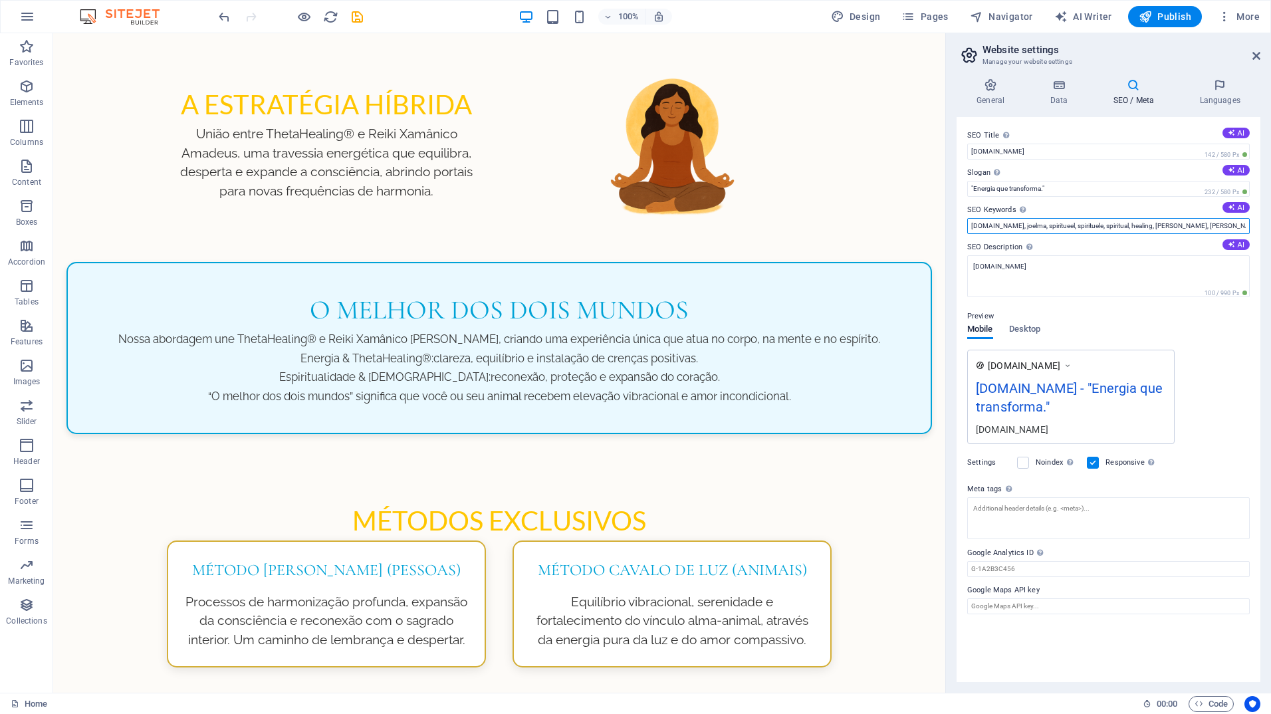
click at [1209, 227] on input "[DOMAIN_NAME], joelma, spiritueel, spirituele, spiritual, healing, [PERSON_NAME…" at bounding box center [1108, 226] width 282 height 16
click at [1215, 225] on input "[DOMAIN_NAME], joelma, spiritueel, spirituele, spiritual, healing, [PERSON_NAME…" at bounding box center [1108, 226] width 282 height 16
click at [1192, 226] on input "[DOMAIN_NAME], joelma, spiritueel, spirituele, spiritual, healing, [PERSON_NAME…" at bounding box center [1108, 226] width 282 height 16
click at [1216, 227] on input "[DOMAIN_NAME], joelma, spiritueel, spirituele, spiritual, healing, [PERSON_NAME…" at bounding box center [1108, 226] width 282 height 16
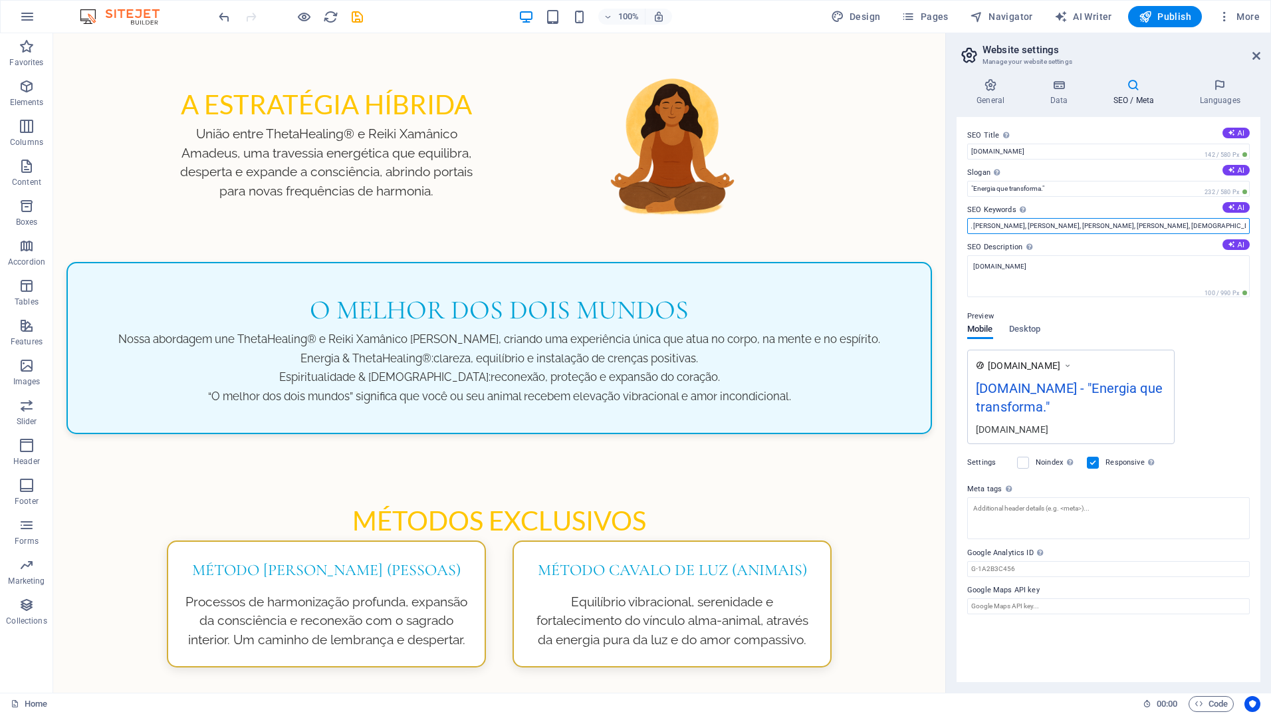
scroll to position [0, 241]
type input "[DOMAIN_NAME], joelma, spiritueel, spirituele, spiritual, healing, [PERSON_NAME…"
click at [1099, 312] on div "Preview" at bounding box center [1108, 316] width 282 height 16
drag, startPoint x: 968, startPoint y: 225, endPoint x: 1275, endPoint y: 219, distance: 307.2
click at [1270, 219] on html "Portal [PERSON_NAME] Home Favorites Elements Columns Content Boxes Accordion Ta…" at bounding box center [635, 357] width 1271 height 714
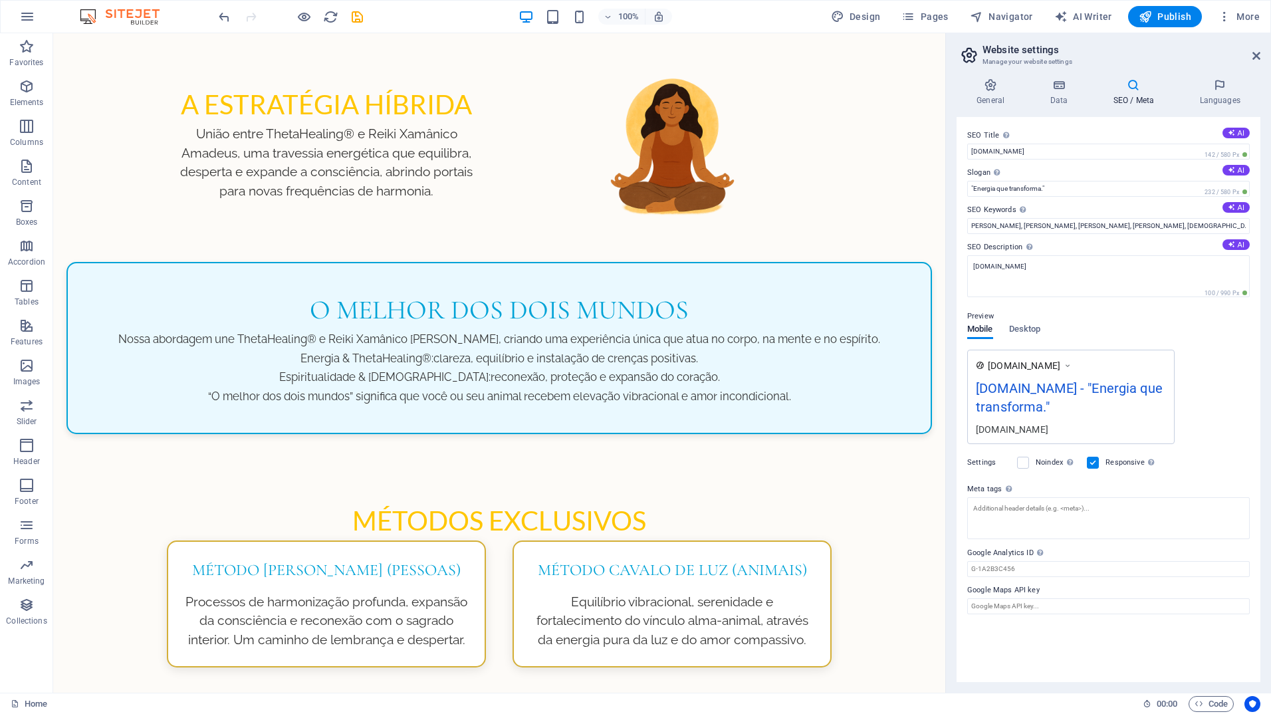
scroll to position [0, 0]
click at [1204, 332] on div "Preview Mobile Desktop [DOMAIN_NAME] [DOMAIN_NAME] - "Energia que transforma." …" at bounding box center [1108, 371] width 282 height 146
click at [1258, 56] on icon at bounding box center [1256, 56] width 8 height 11
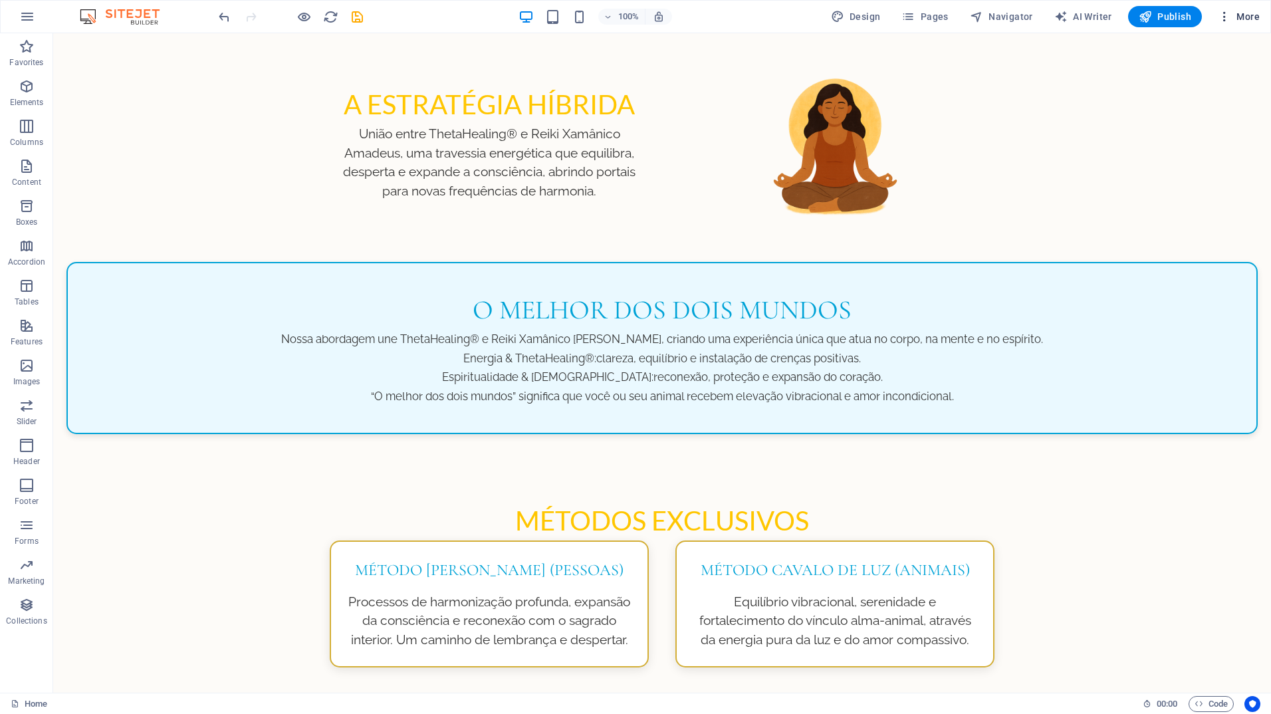
click at [1225, 11] on icon "button" at bounding box center [1224, 16] width 13 height 13
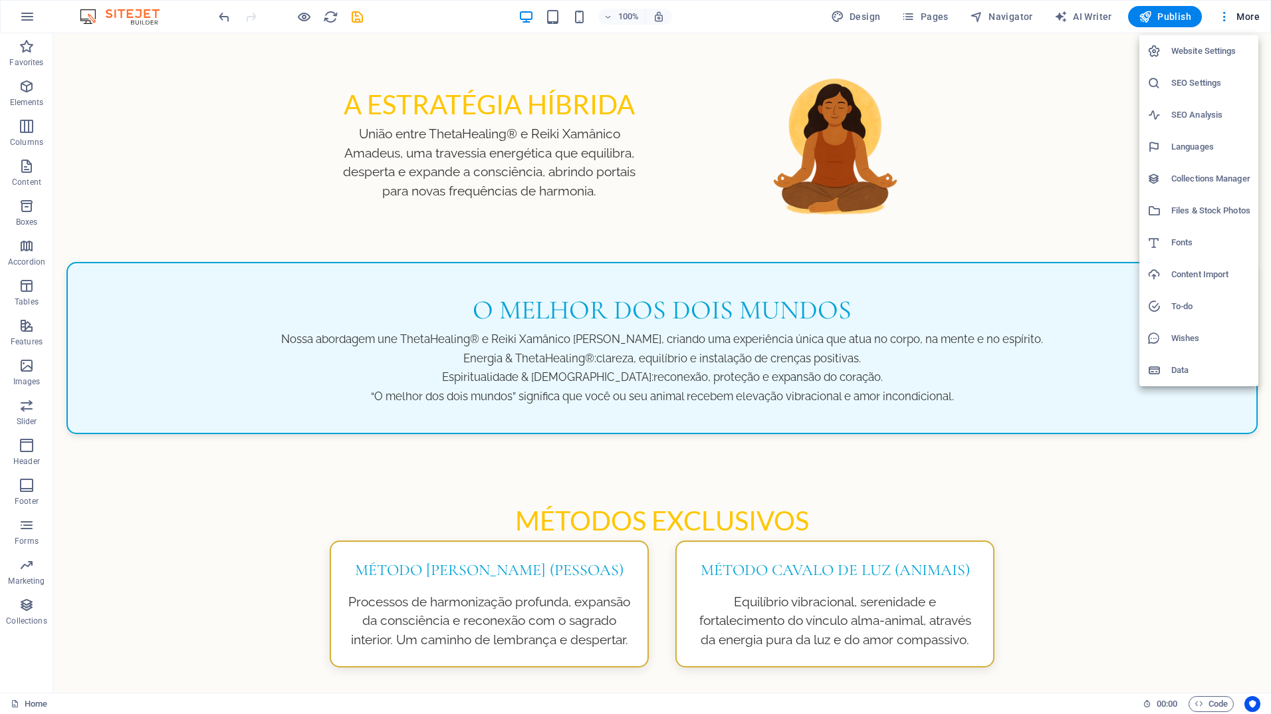
click at [1206, 49] on h6 "Website Settings" at bounding box center [1210, 51] width 79 height 16
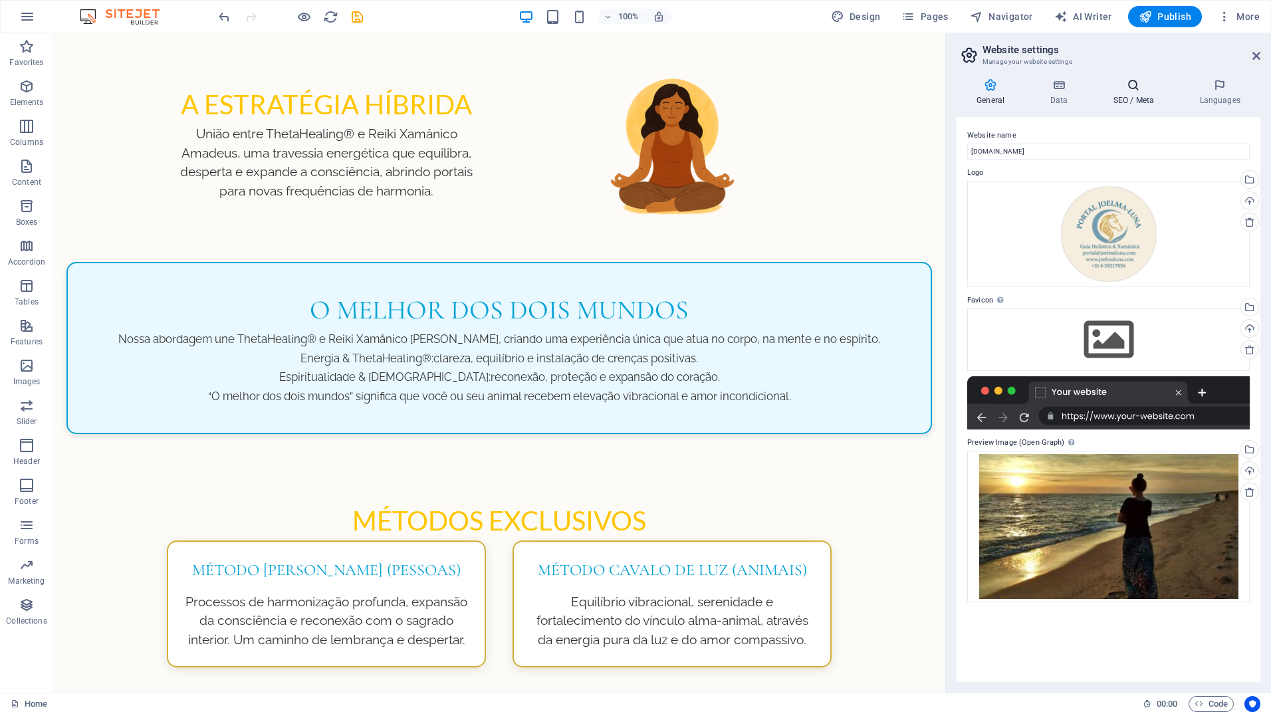
click at [1128, 85] on icon at bounding box center [1133, 84] width 81 height 13
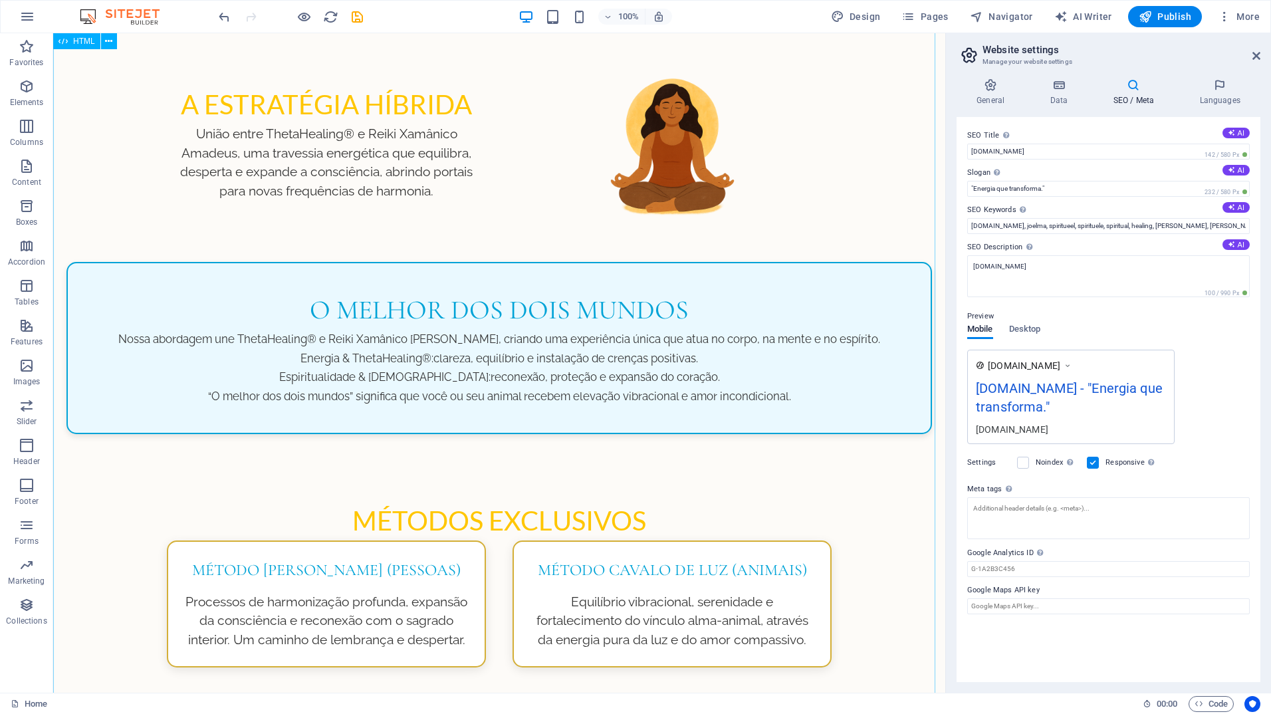
click at [1202, 227] on input "[DOMAIN_NAME], joelma, spiritueel, spirituele, spiritual, healing, [PERSON_NAME…" at bounding box center [1108, 226] width 282 height 16
type input "[DOMAIN_NAME], joelma, spiritueel, spirituele, spiritual, healing, [PERSON_NAME…"
click at [1229, 328] on div "Preview Mobile Desktop [DOMAIN_NAME] [DOMAIN_NAME] - "Energia que transforma." …" at bounding box center [1108, 371] width 282 height 146
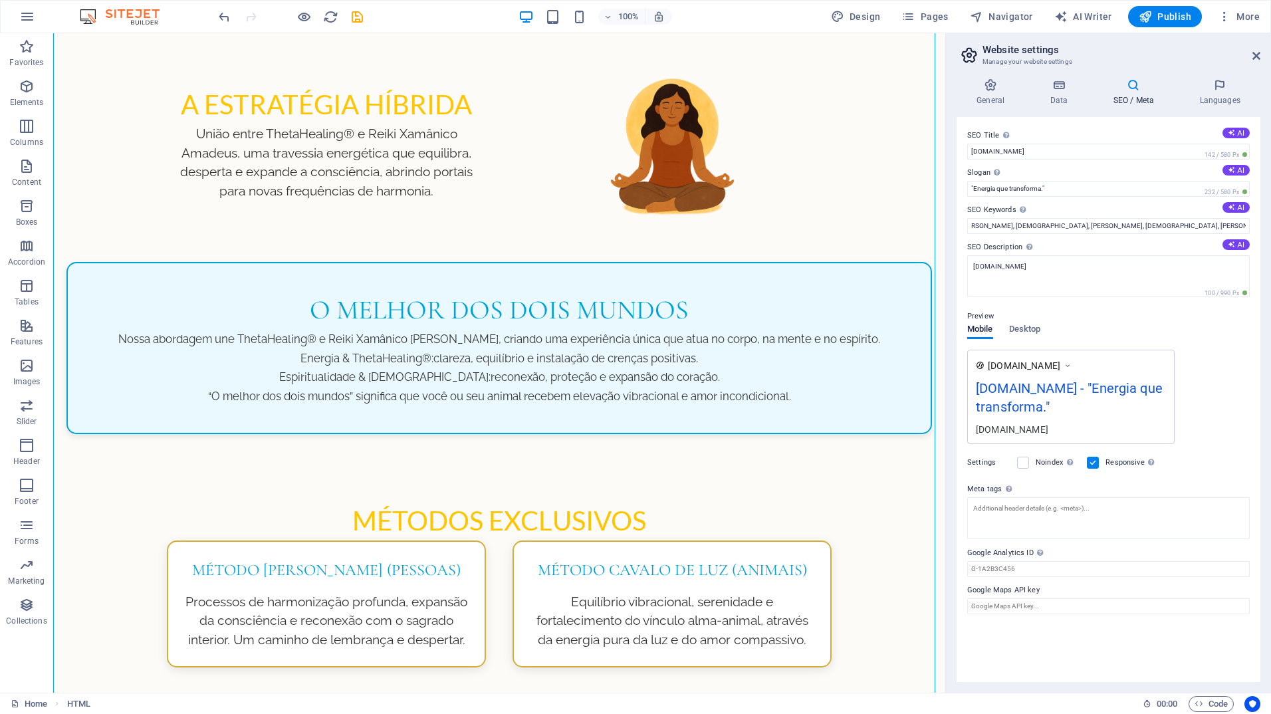
scroll to position [0, 0]
click at [1230, 209] on icon at bounding box center [1231, 206] width 7 height 7
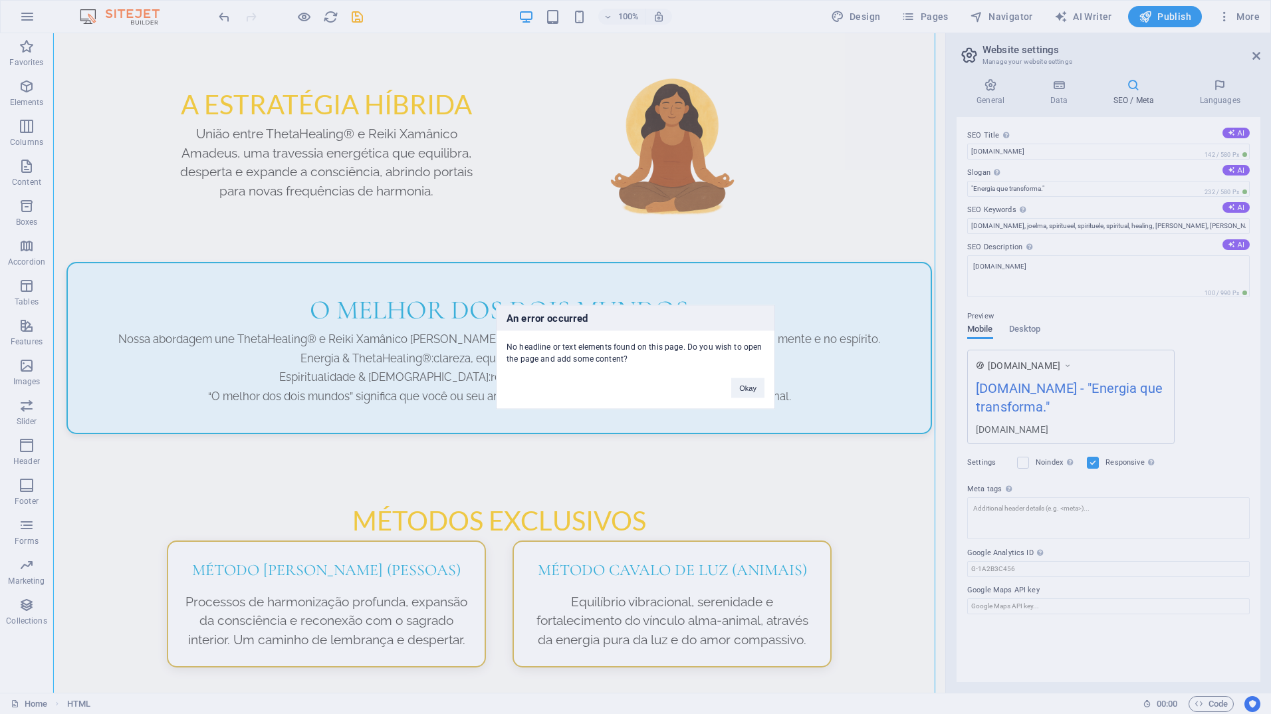
click at [800, 479] on div "An error occurred No headline or text elements found on this page. Do you wish …" at bounding box center [635, 357] width 1271 height 714
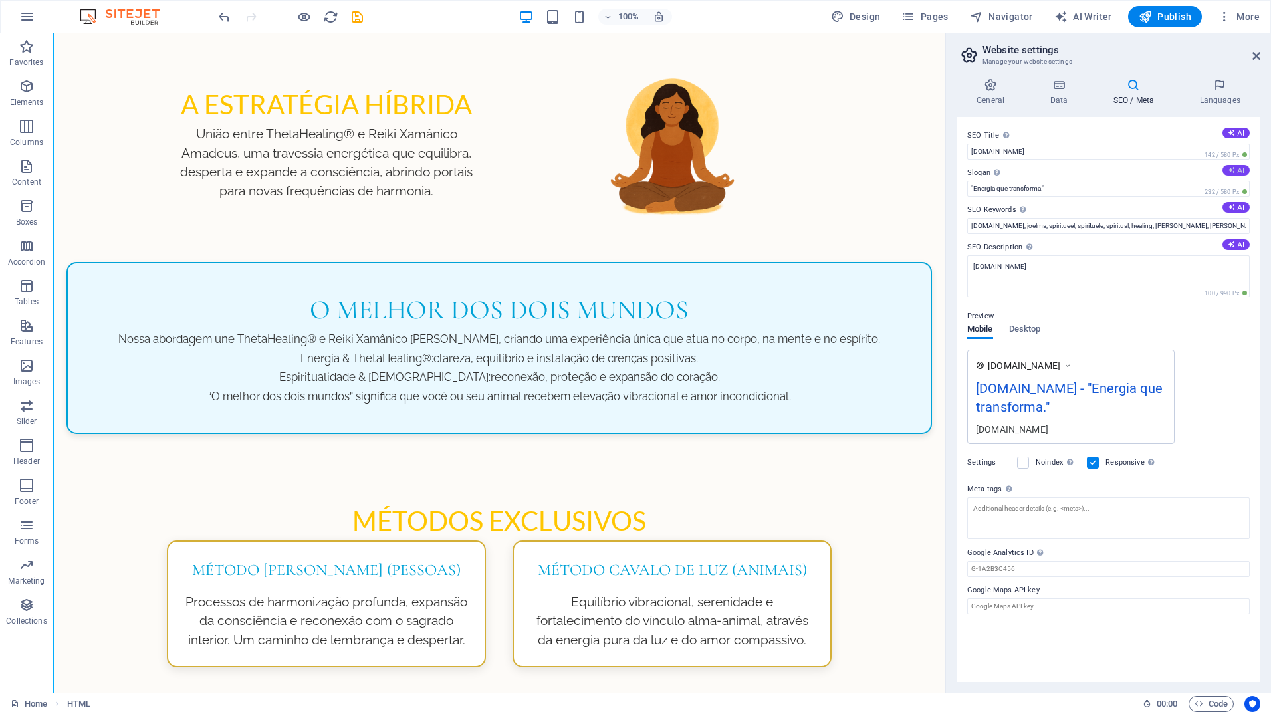
click at [1232, 168] on icon at bounding box center [1231, 169] width 7 height 7
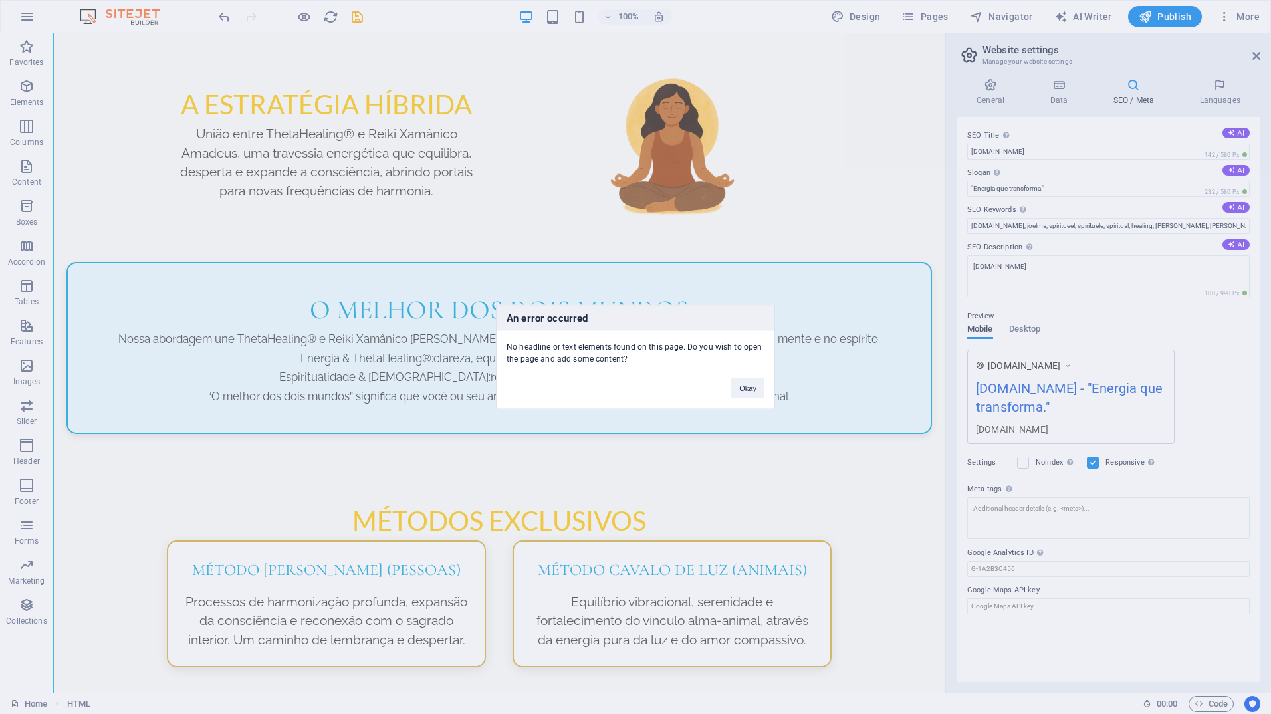
click at [816, 475] on div "An error occurred No headline or text elements found on this page. Do you wish …" at bounding box center [635, 357] width 1271 height 714
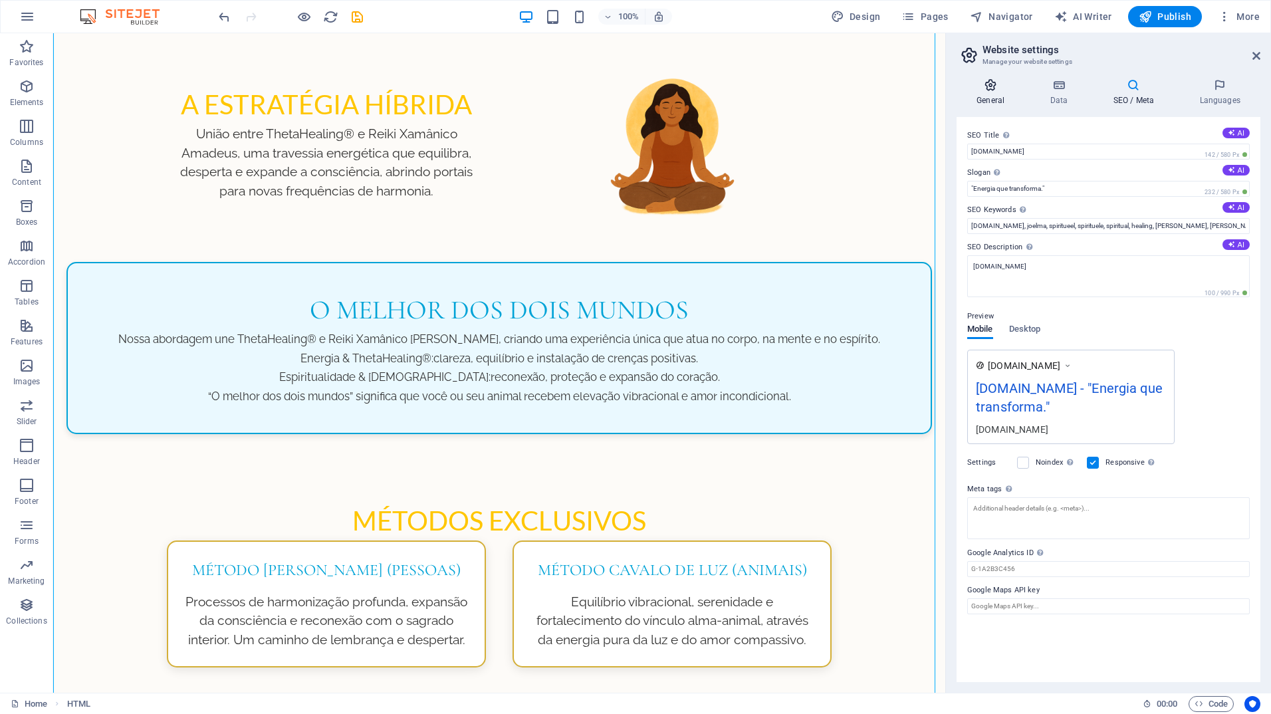
click at [994, 93] on h4 "General" at bounding box center [993, 92] width 73 height 28
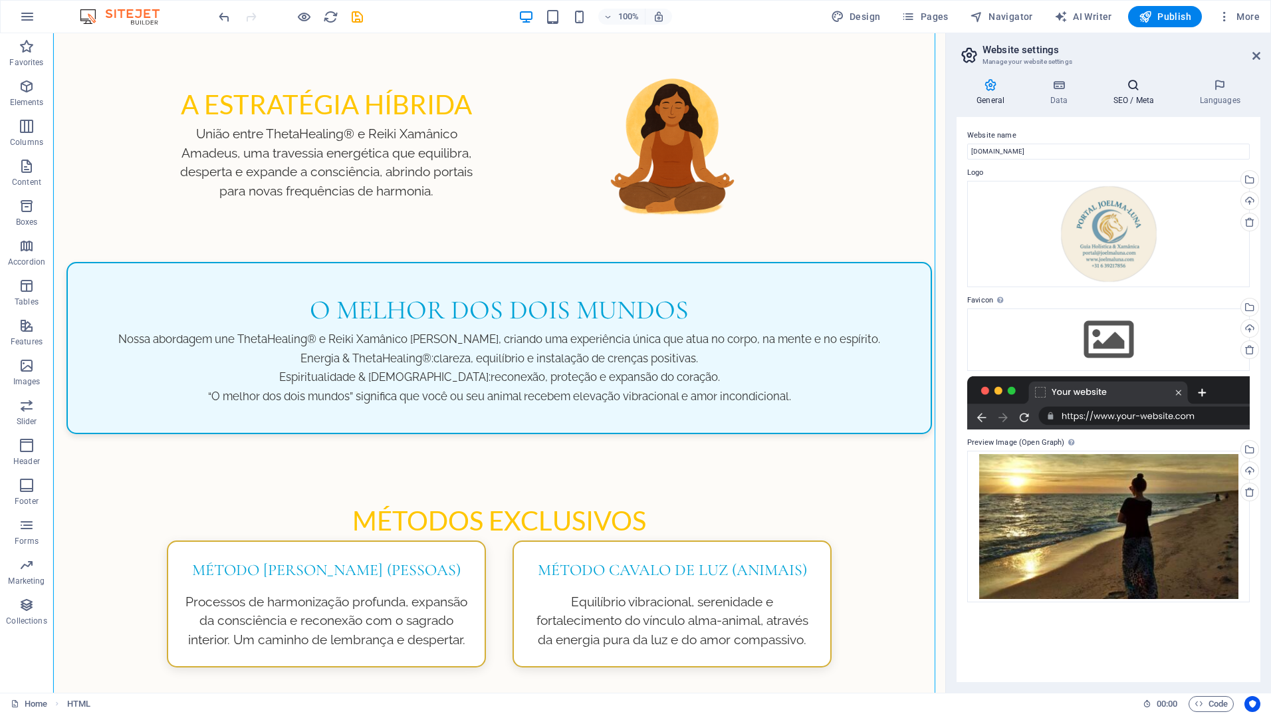
click at [1133, 94] on h4 "SEO / Meta" at bounding box center [1136, 92] width 86 height 28
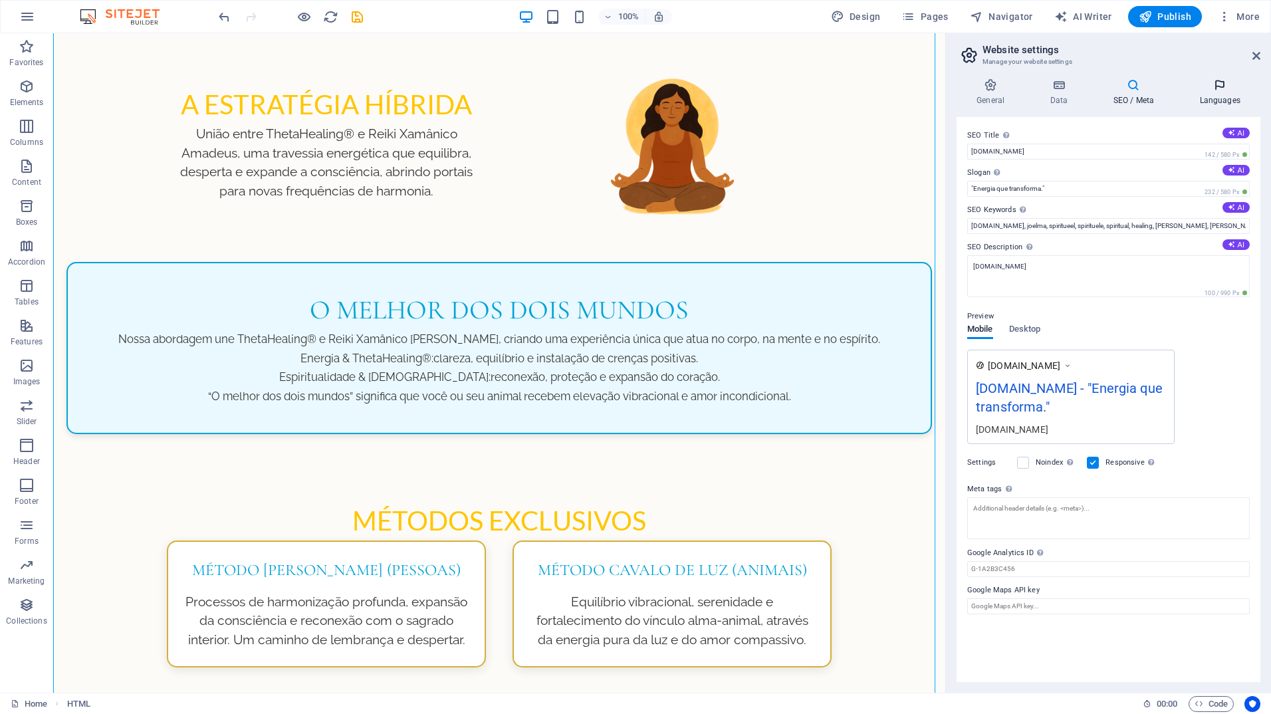
click at [1210, 96] on h4 "Languages" at bounding box center [1219, 92] width 81 height 28
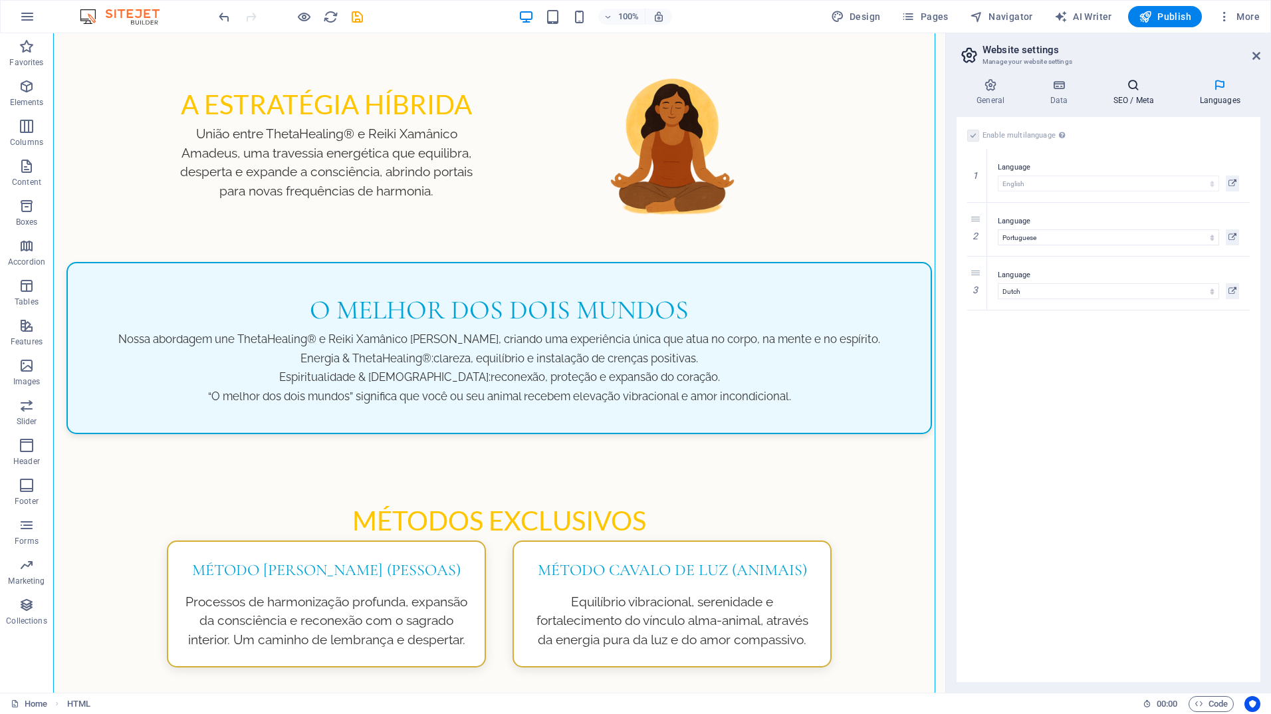
click at [1138, 93] on h4 "SEO / Meta" at bounding box center [1136, 92] width 86 height 28
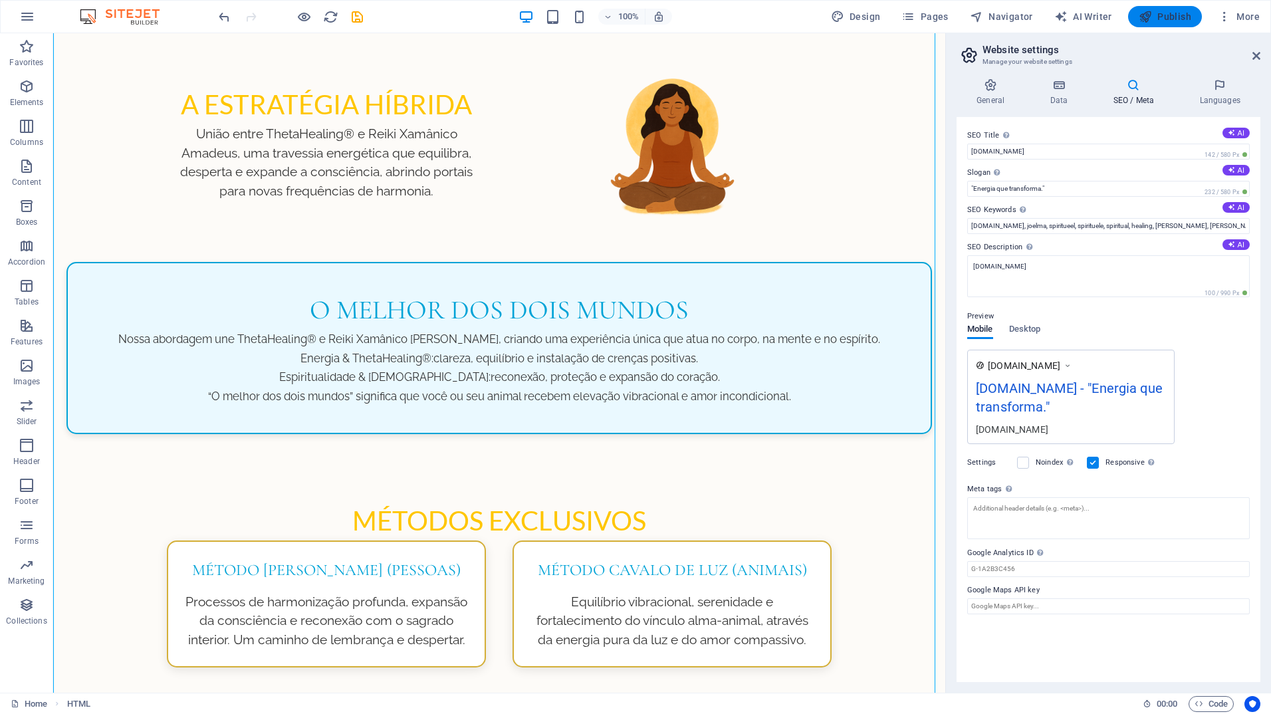
click at [1177, 17] on span "Publish" at bounding box center [1165, 16] width 53 height 13
